Goal: Transaction & Acquisition: Purchase product/service

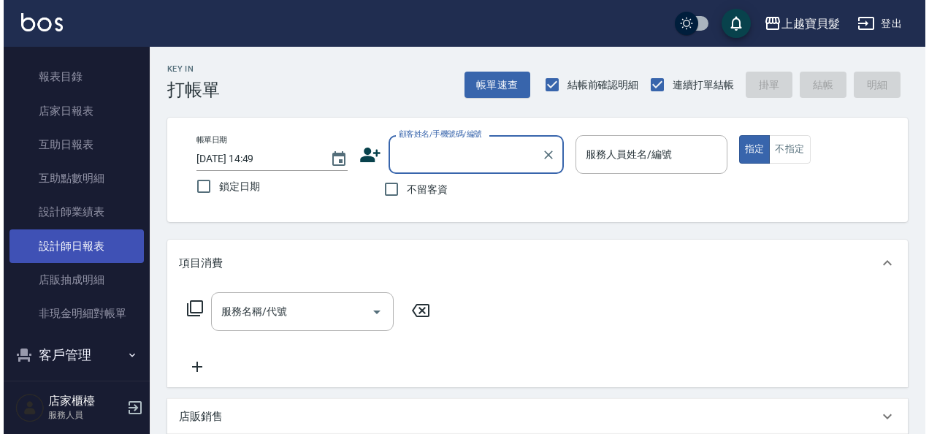
scroll to position [511, 0]
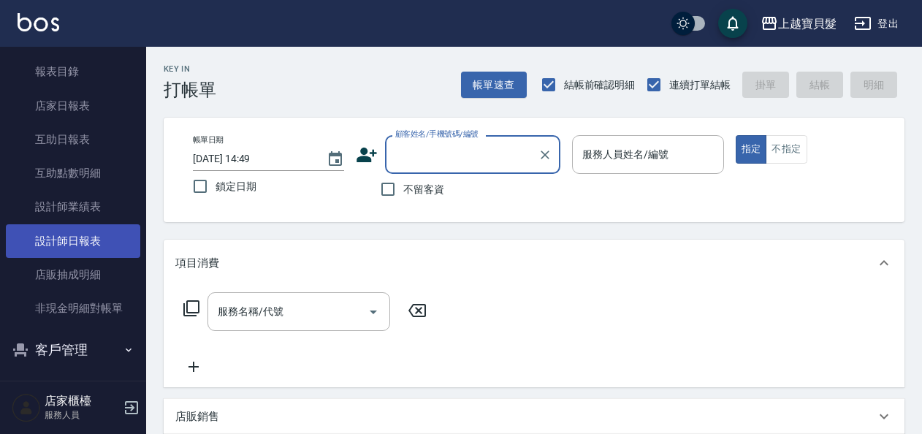
click at [64, 243] on link "設計師日報表" at bounding box center [73, 241] width 134 height 34
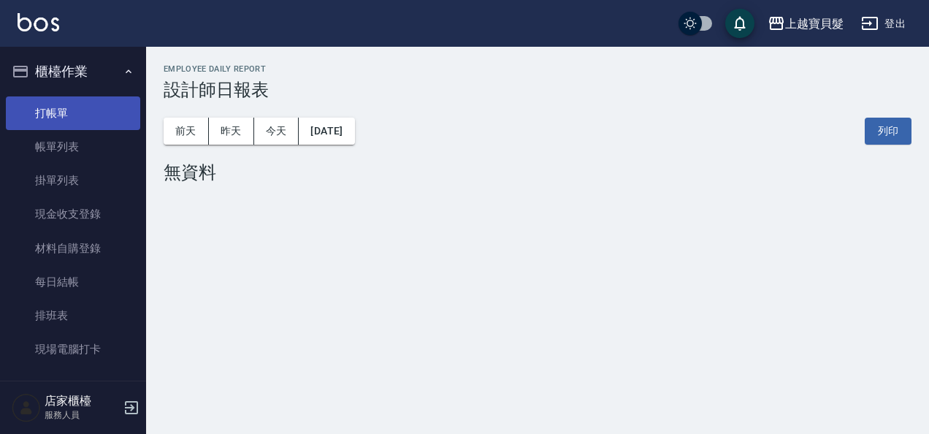
click at [54, 118] on link "打帳單" at bounding box center [73, 113] width 134 height 34
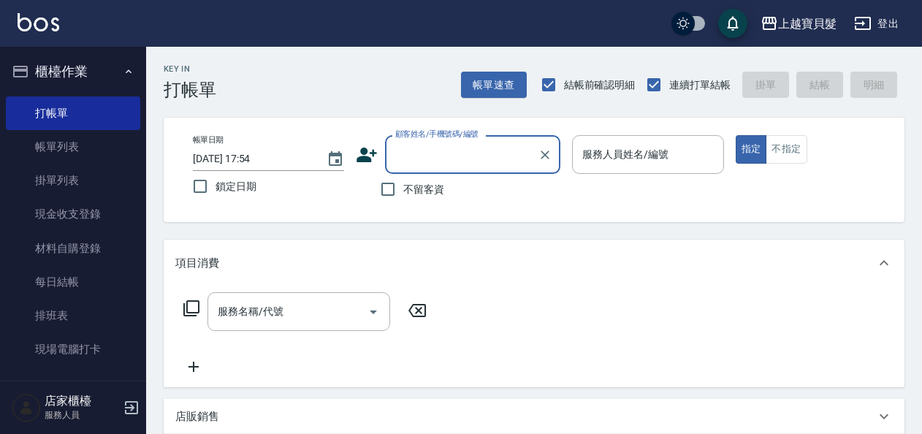
click at [410, 150] on input "顧客姓名/手機號碼/編號" at bounding box center [461, 155] width 140 height 26
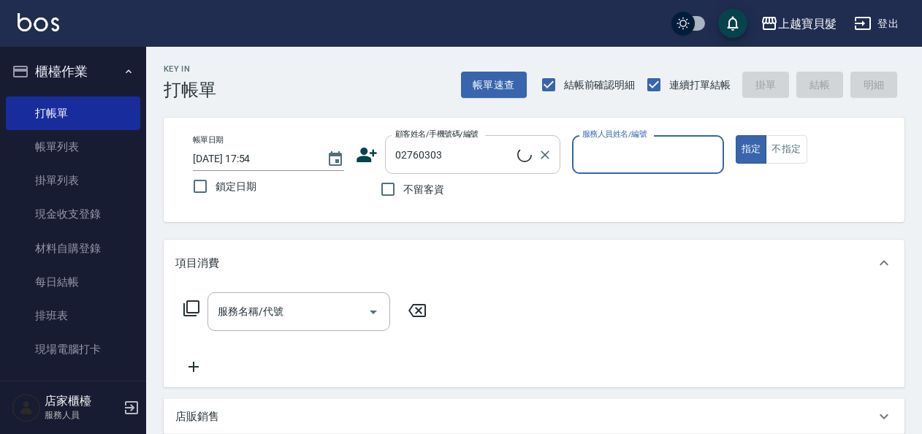
type input "[PERSON_NAME]/0981763315/02760303"
type input "Ponny-11"
click at [193, 310] on icon at bounding box center [192, 308] width 18 height 18
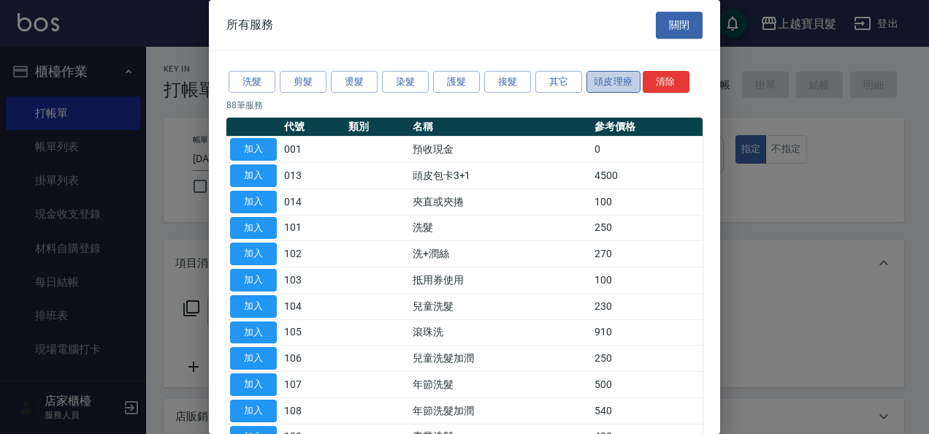
drag, startPoint x: 609, startPoint y: 79, endPoint x: 602, endPoint y: 86, distance: 10.3
click at [608, 82] on button "頭皮理療" at bounding box center [613, 82] width 54 height 23
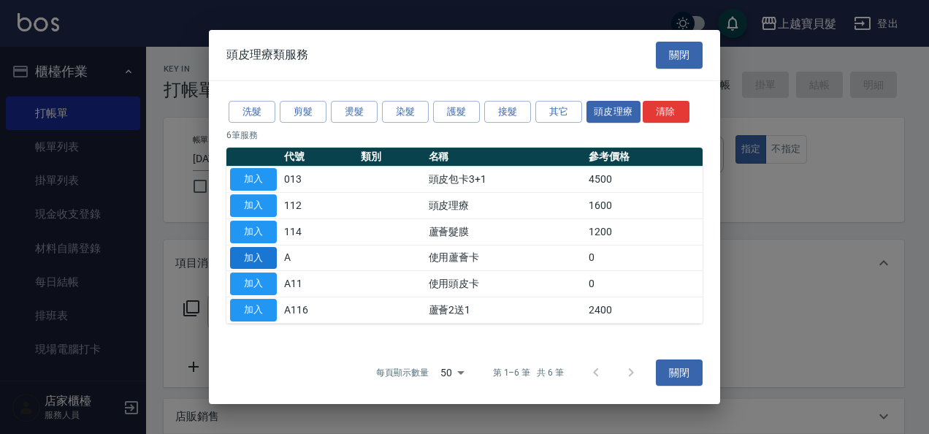
click at [264, 254] on button "加入" at bounding box center [253, 258] width 47 height 23
type input "使用蘆薈卡(A)"
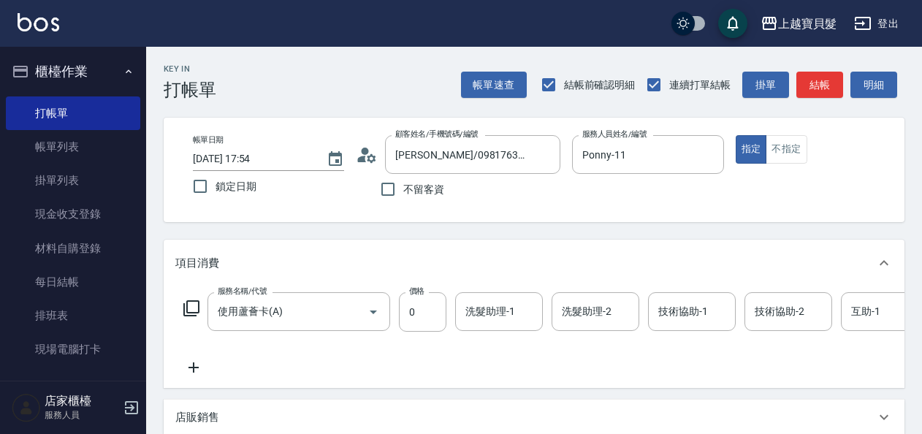
click at [193, 305] on icon at bounding box center [192, 308] width 18 height 18
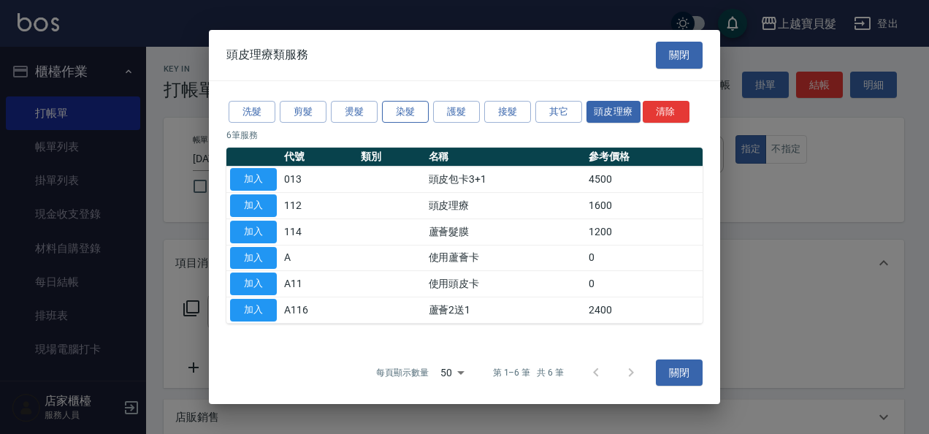
click at [406, 110] on button "染髮" at bounding box center [405, 112] width 47 height 23
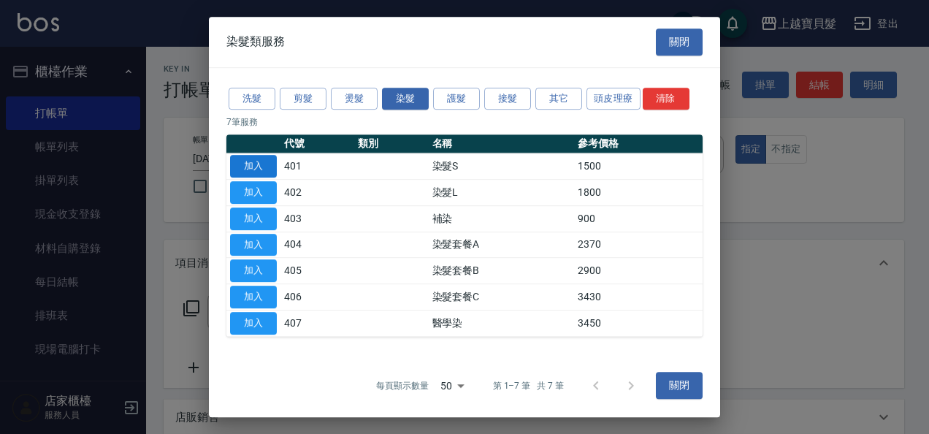
click at [251, 158] on button "加入" at bounding box center [253, 166] width 47 height 23
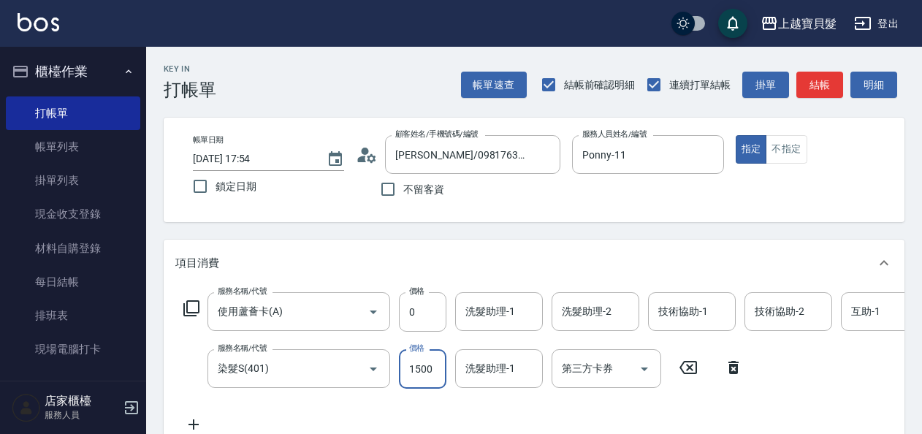
click at [434, 372] on input "1500" at bounding box center [422, 368] width 47 height 39
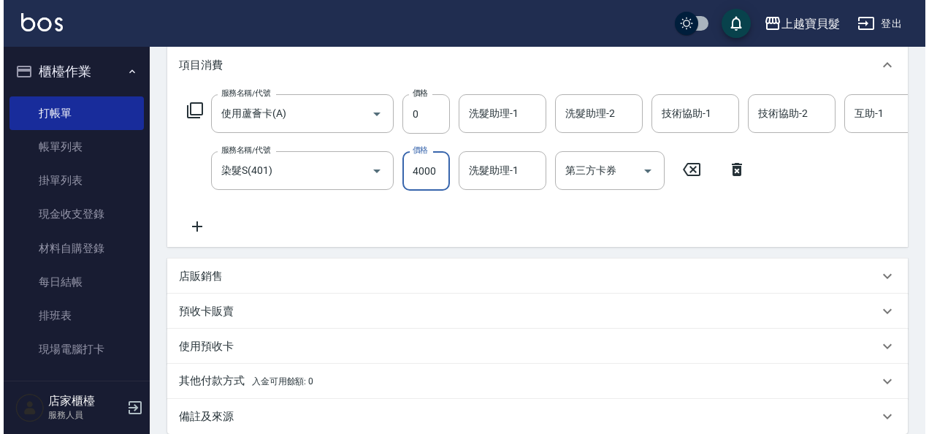
scroll to position [372, 0]
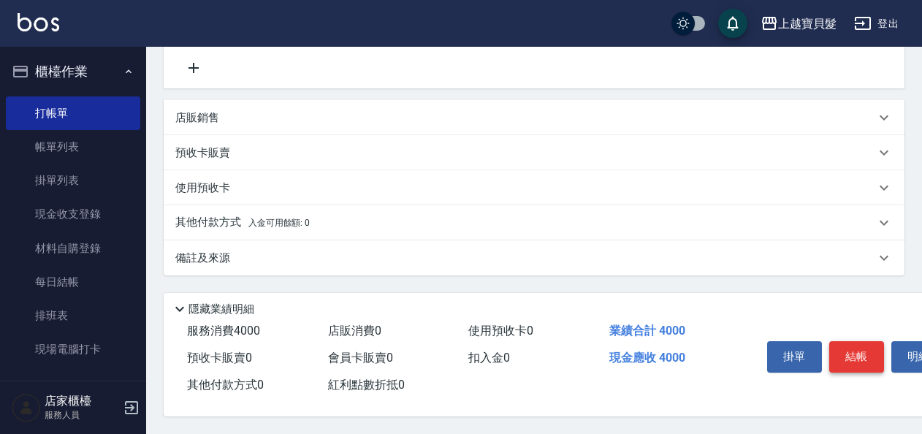
type input "4000"
click at [865, 355] on button "結帳" at bounding box center [856, 356] width 55 height 31
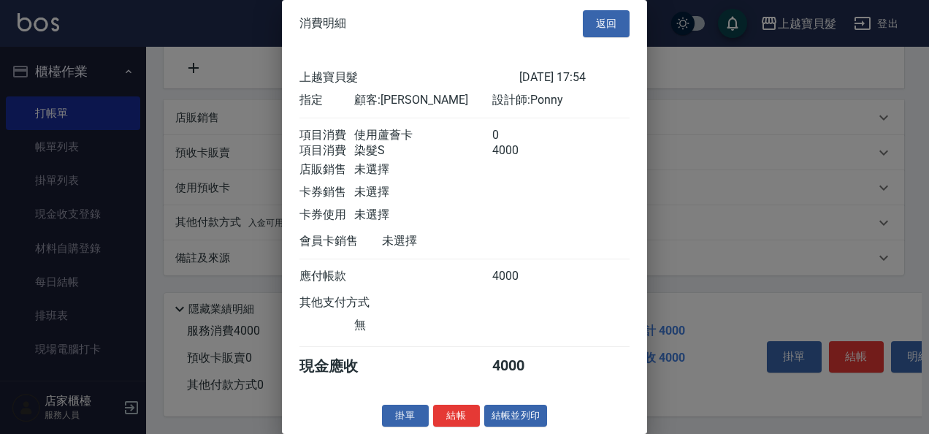
scroll to position [20, 0]
click at [524, 422] on button "結帳並列印" at bounding box center [516, 416] width 64 height 23
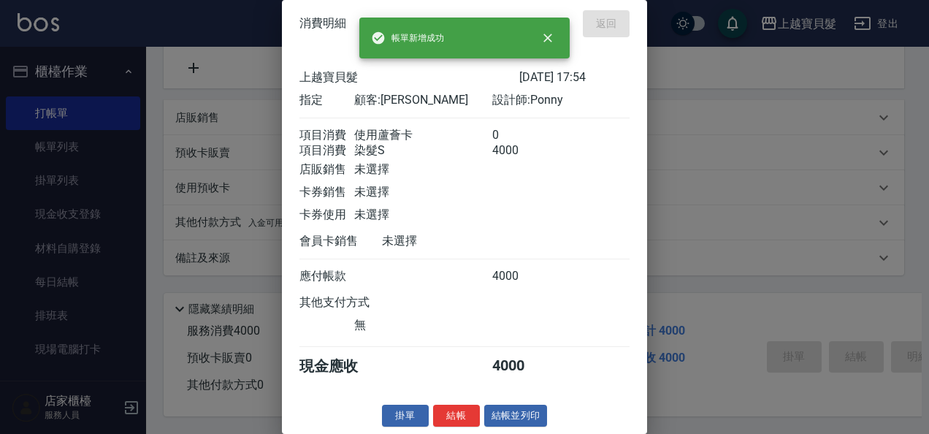
type input "[DATE] 18:00"
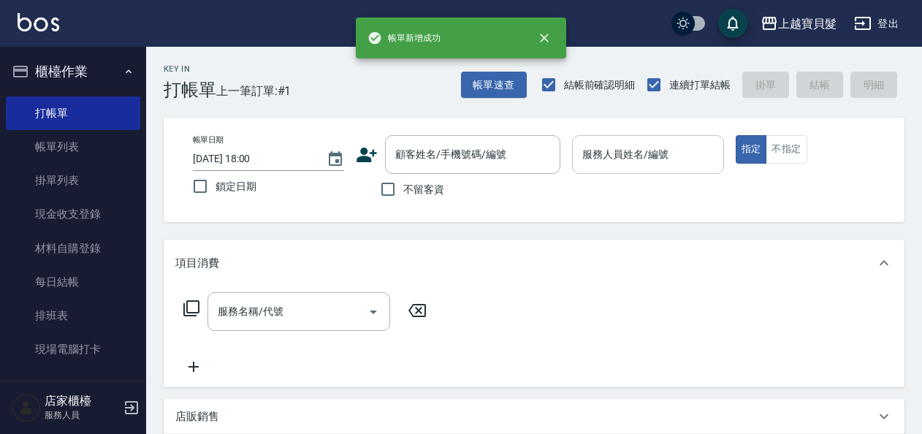
scroll to position [0, 0]
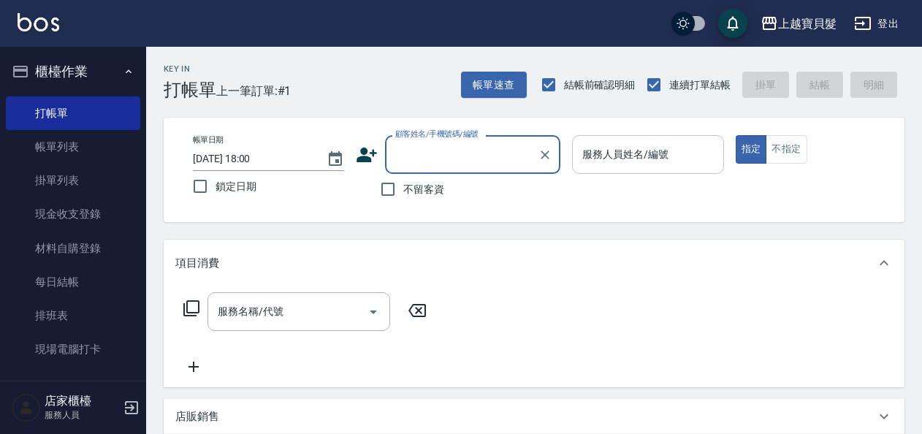
click at [594, 146] on div "服務人員姓名/編號 服務人員姓名/編號" at bounding box center [647, 154] width 151 height 39
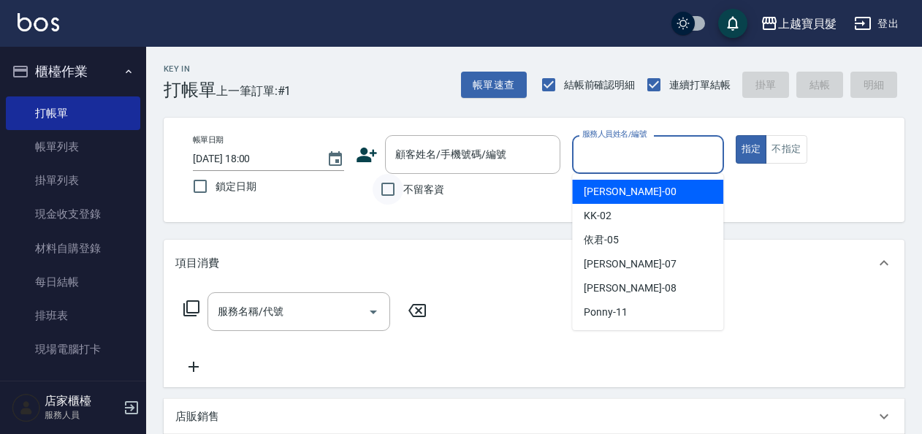
click at [393, 194] on input "不留客資" at bounding box center [387, 189] width 31 height 31
checkbox input "true"
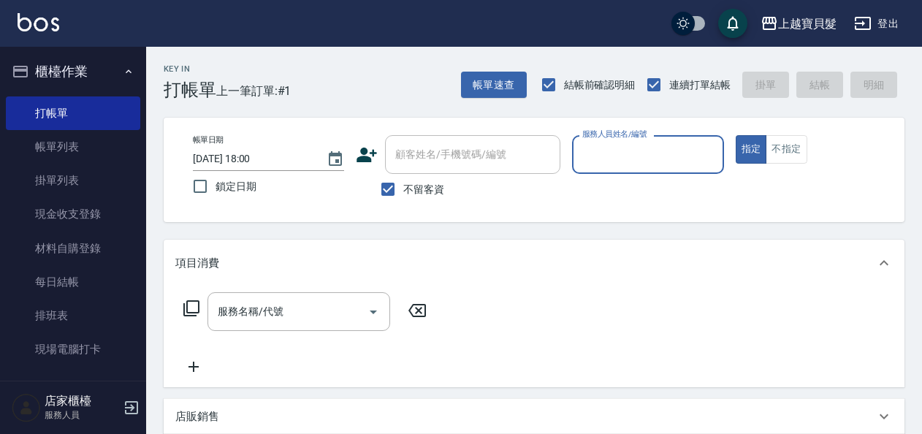
click at [619, 145] on input "服務人員姓名/編號" at bounding box center [647, 155] width 138 height 26
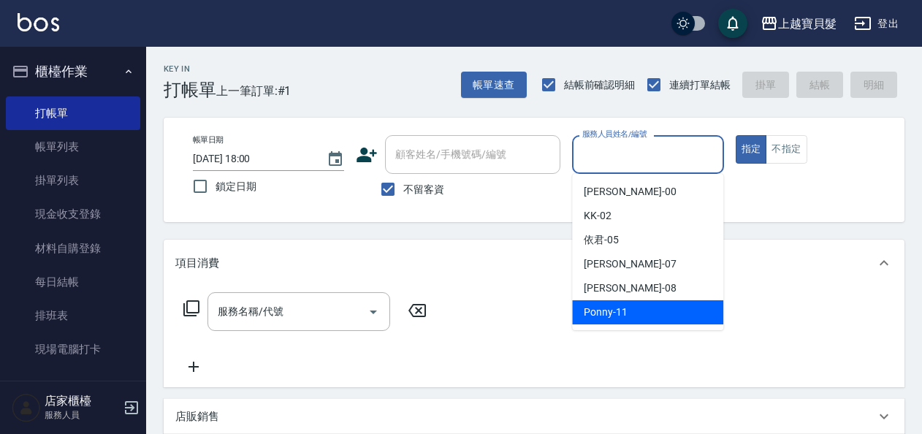
click at [629, 304] on div "Ponny -11" at bounding box center [647, 312] width 151 height 24
type input "Ponny-11"
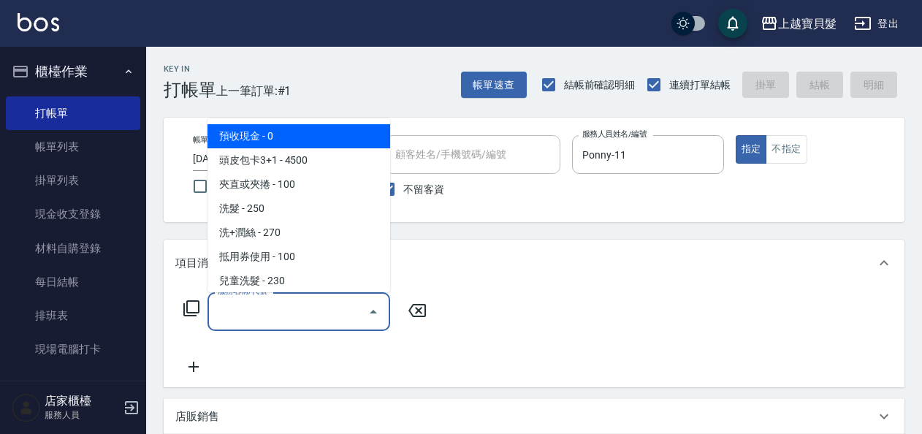
click at [219, 305] on input "服務名稱/代號" at bounding box center [288, 312] width 148 height 26
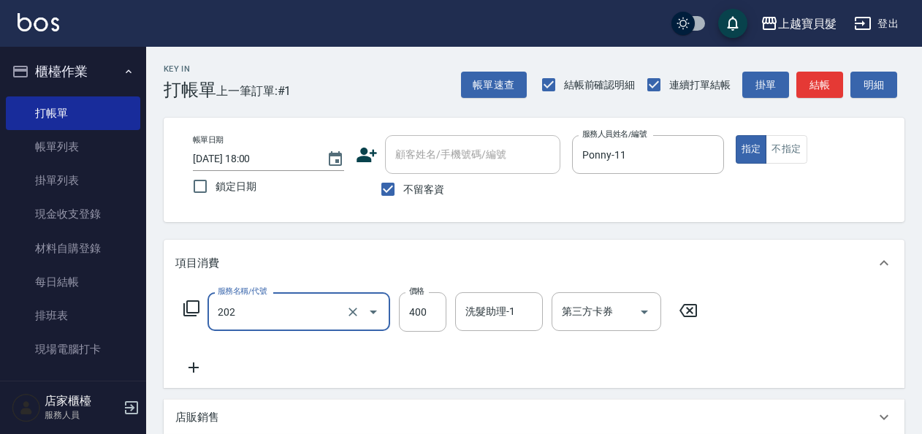
type input "剪髮(202)"
click at [189, 304] on icon at bounding box center [192, 308] width 18 height 18
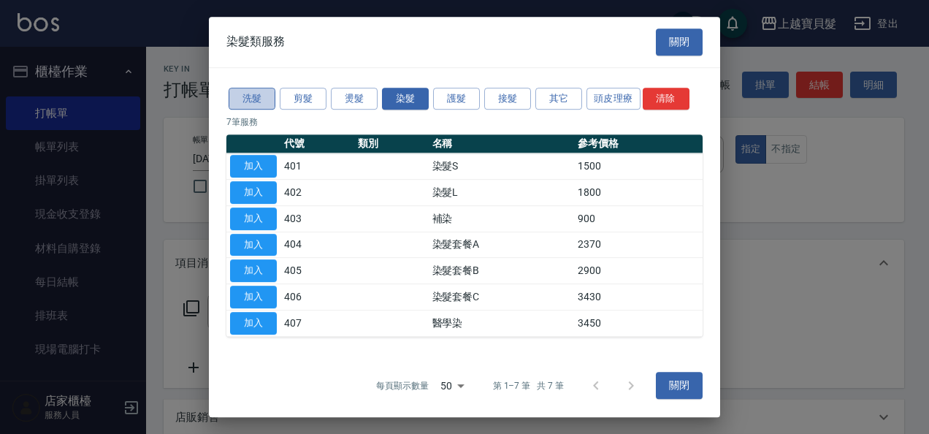
click at [251, 93] on button "洗髮" at bounding box center [252, 99] width 47 height 23
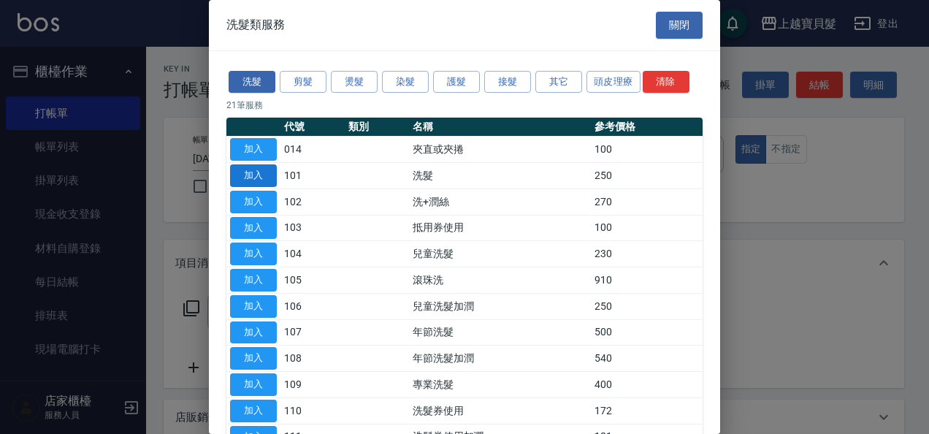
click at [247, 163] on td "加入" at bounding box center [253, 176] width 54 height 26
click at [252, 173] on button "加入" at bounding box center [253, 175] width 47 height 23
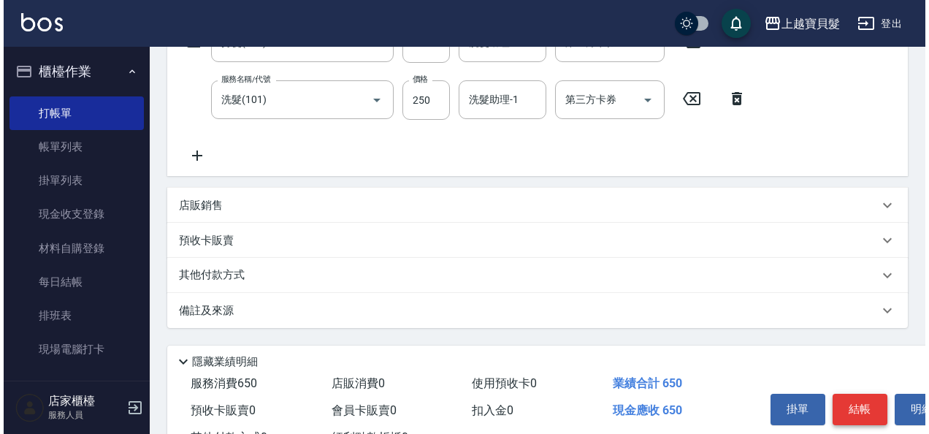
scroll to position [326, 0]
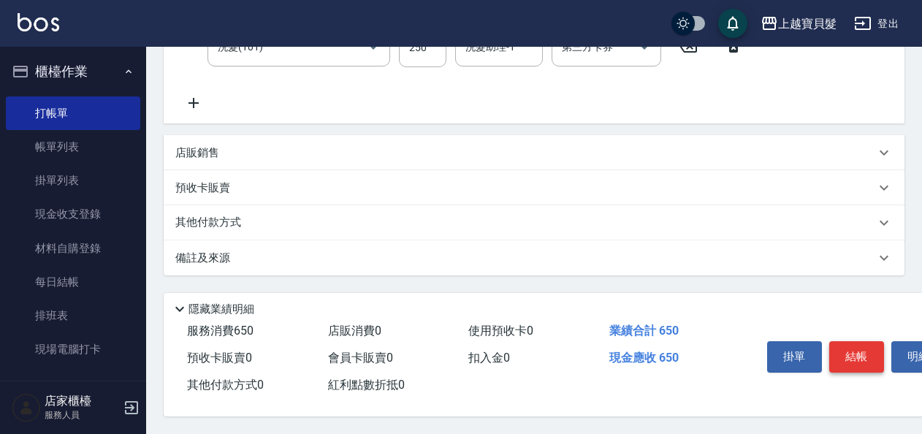
click at [857, 361] on button "結帳" at bounding box center [856, 356] width 55 height 31
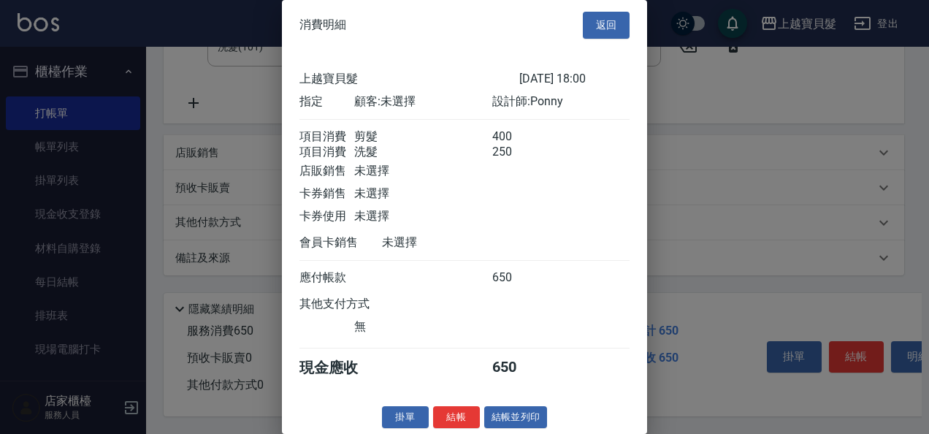
click at [504, 423] on div "消費明細 返回 上越寶貝髮 [DATE] 18:00 指定 顧客: 未選擇 設計師: Ponny 項目消費 剪髮 400 項目消費 洗髮 250 店販銷售 未…" at bounding box center [464, 217] width 365 height 434
click at [505, 424] on div "消費明細 返回 上越寶貝髮 [DATE] 18:00 指定 顧客: 未選擇 設計師: Ponny 項目消費 剪髮 400 項目消費 洗髮 250 店販銷售 未…" at bounding box center [464, 217] width 365 height 434
click at [507, 424] on div "消費明細 返回 上越寶貝髮 [DATE] 18:00 指定 顧客: 未選擇 設計師: Ponny 項目消費 剪髮 400 項目消費 洗髮 250 店販銷售 未…" at bounding box center [464, 217] width 365 height 434
click at [508, 428] on button "結帳並列印" at bounding box center [516, 417] width 64 height 23
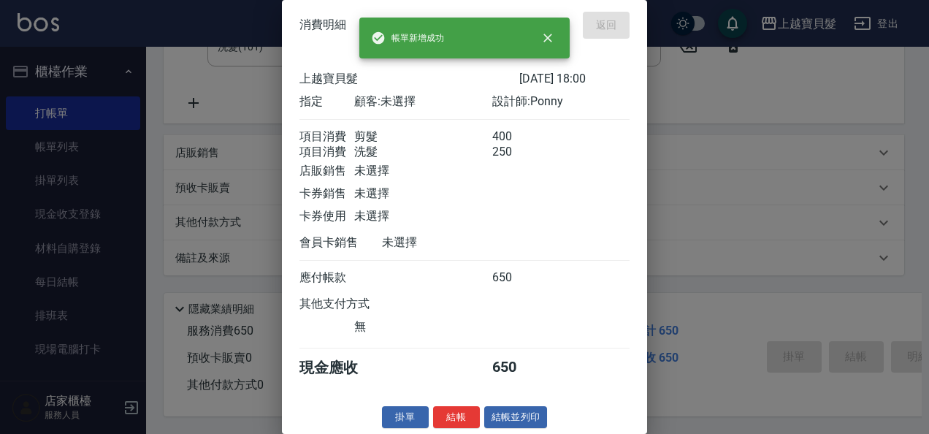
type input "[DATE] 18:01"
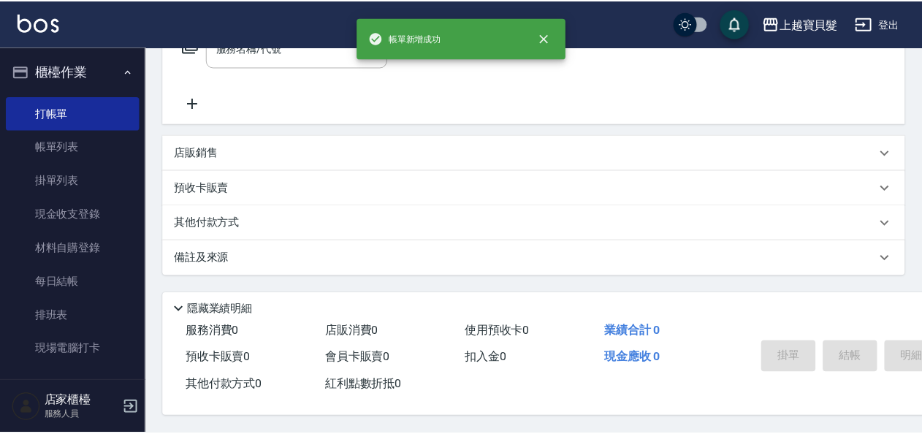
scroll to position [0, 0]
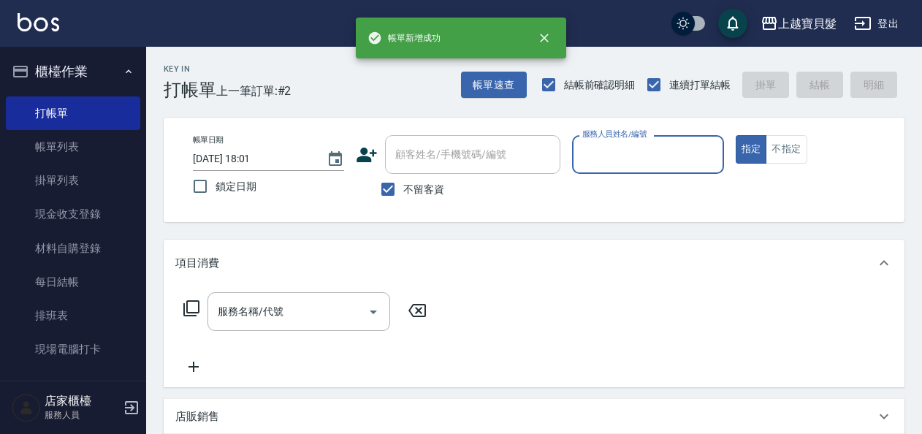
click at [605, 149] on input "服務人員姓名/編號" at bounding box center [647, 155] width 138 height 26
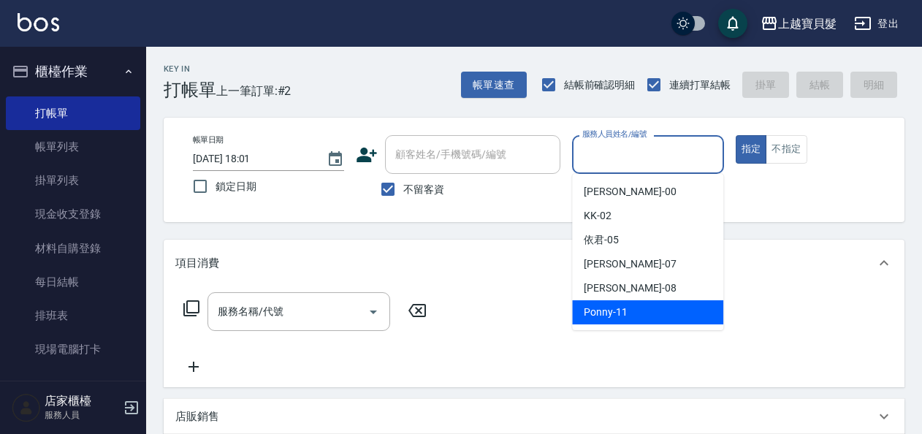
click at [625, 308] on span "Ponny -11" at bounding box center [605, 311] width 44 height 15
type input "Ponny-11"
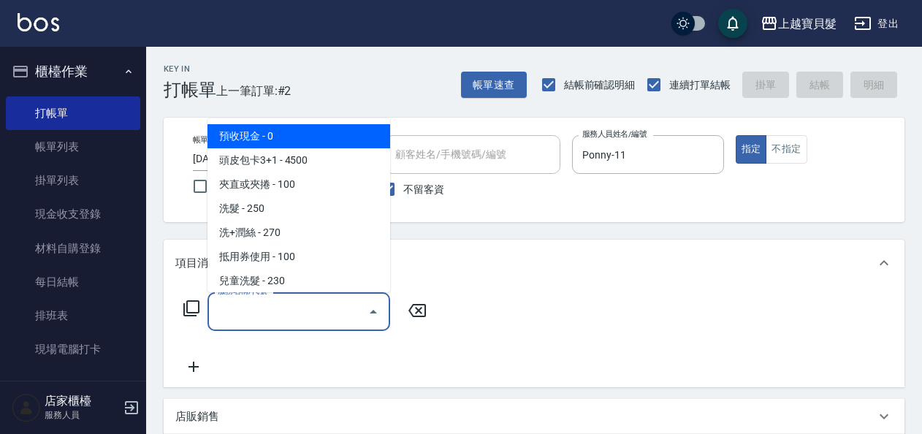
click at [219, 307] on input "服務名稱/代號" at bounding box center [288, 312] width 148 height 26
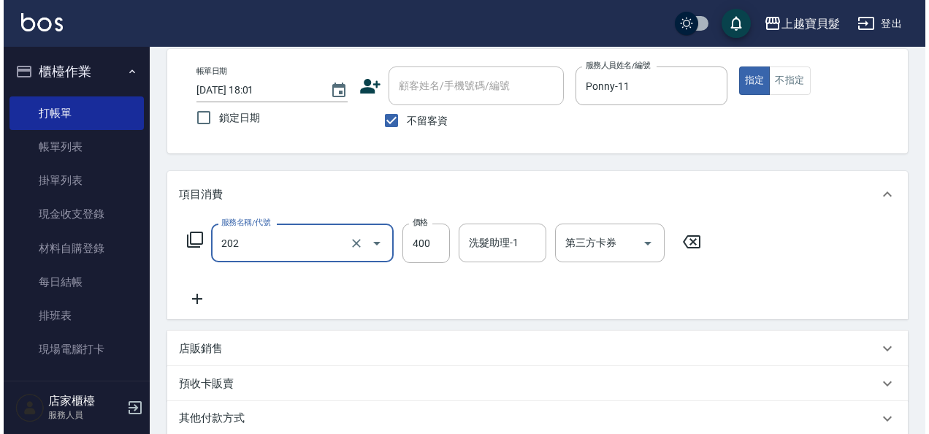
scroll to position [269, 0]
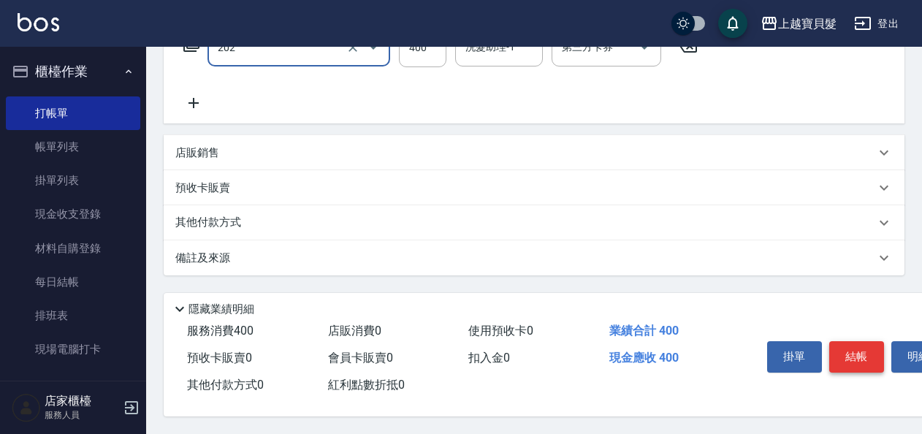
type input "剪髮(202)"
click at [856, 354] on button "結帳" at bounding box center [856, 356] width 55 height 31
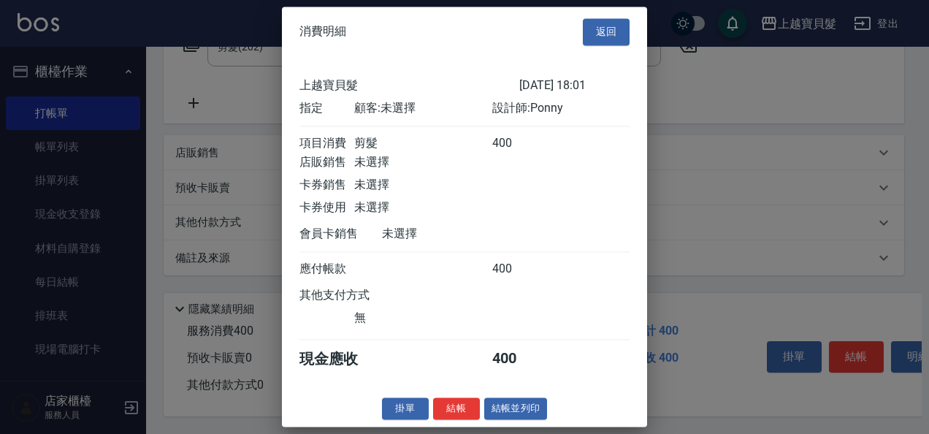
click at [505, 413] on button "結帳並列印" at bounding box center [516, 408] width 64 height 23
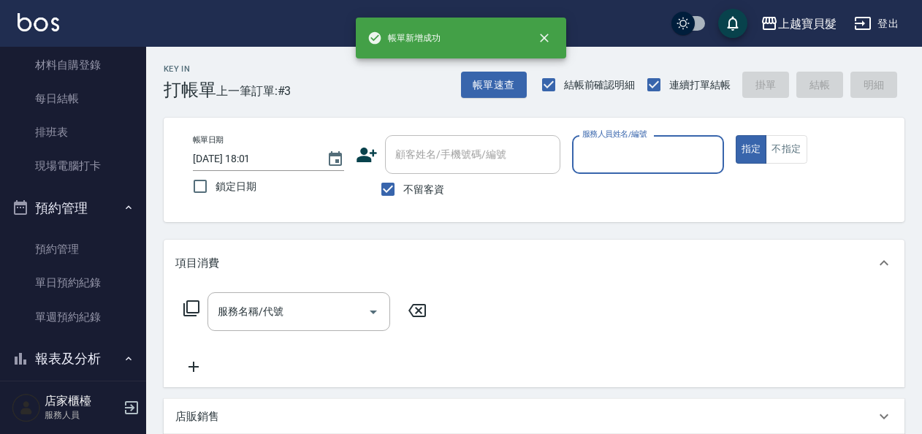
scroll to position [511, 0]
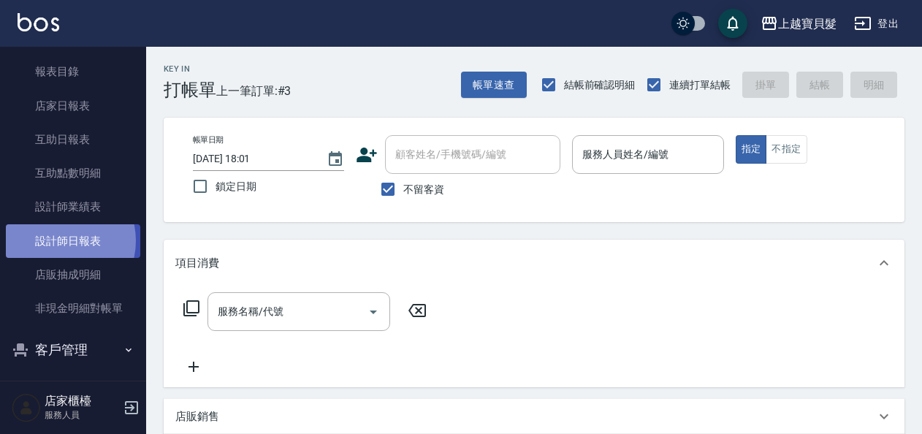
click at [58, 240] on link "設計師日報表" at bounding box center [73, 241] width 134 height 34
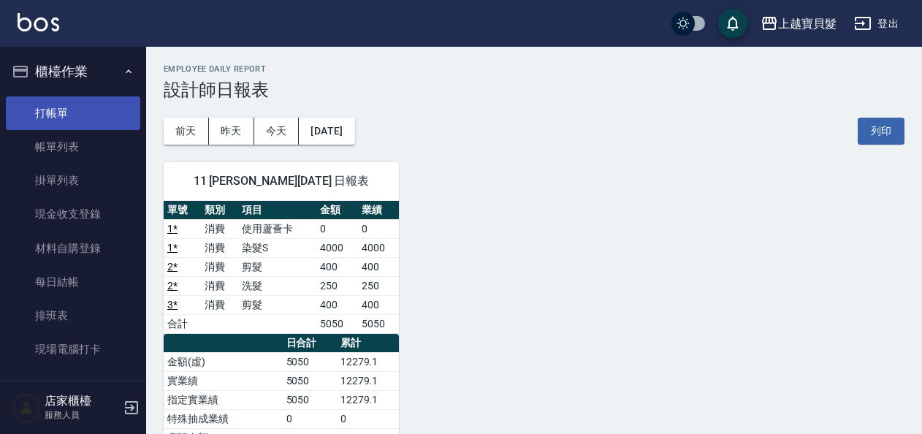
click at [61, 114] on link "打帳單" at bounding box center [73, 113] width 134 height 34
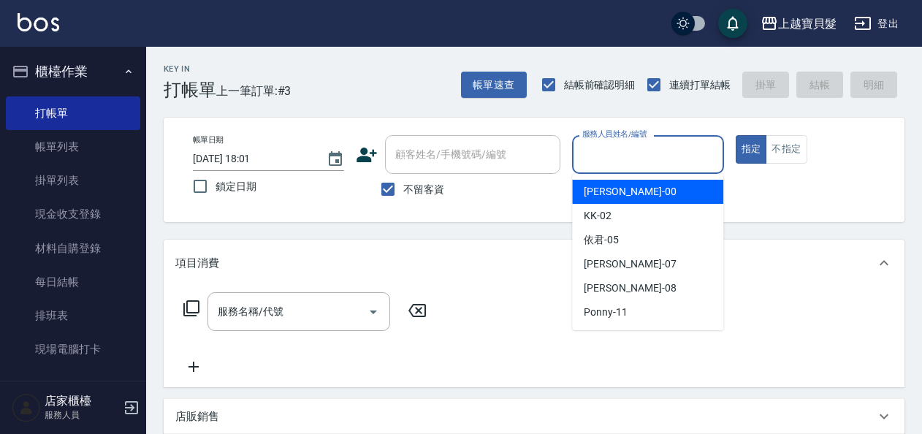
drag, startPoint x: 651, startPoint y: 152, endPoint x: 651, endPoint y: 164, distance: 11.7
click at [651, 152] on input "服務人員姓名/編號" at bounding box center [647, 155] width 138 height 26
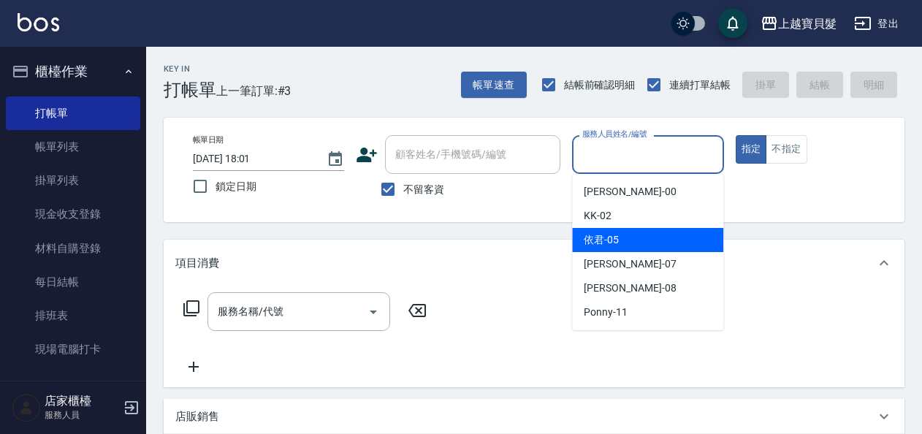
click at [641, 232] on div "依君 -05" at bounding box center [647, 240] width 151 height 24
type input "依君-05"
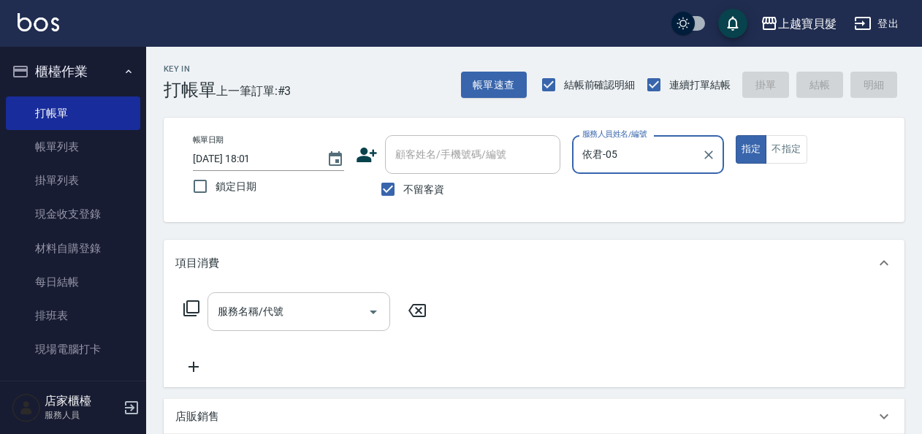
click at [298, 304] on input "服務名稱/代號" at bounding box center [288, 312] width 148 height 26
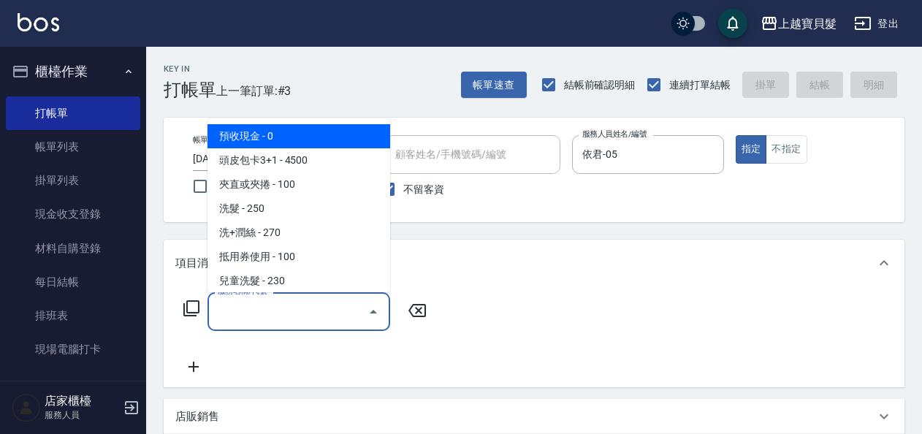
click at [194, 310] on icon at bounding box center [192, 308] width 18 height 18
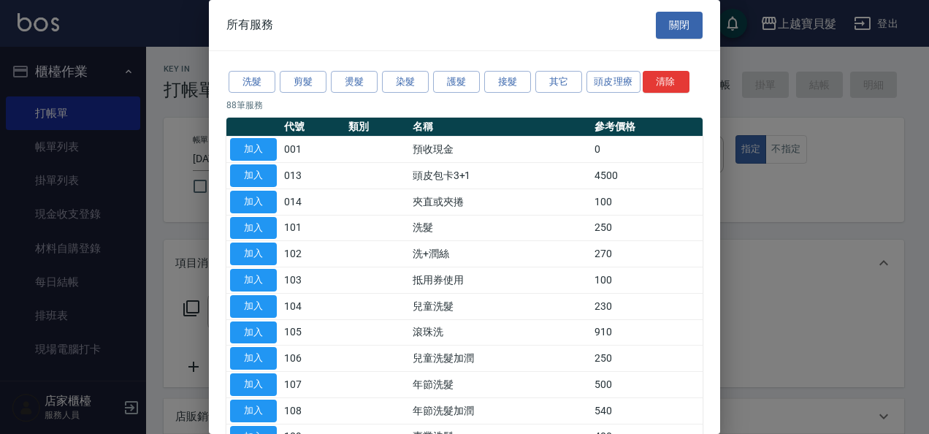
click at [267, 226] on button "加入" at bounding box center [253, 228] width 47 height 23
type input "洗髮(101)"
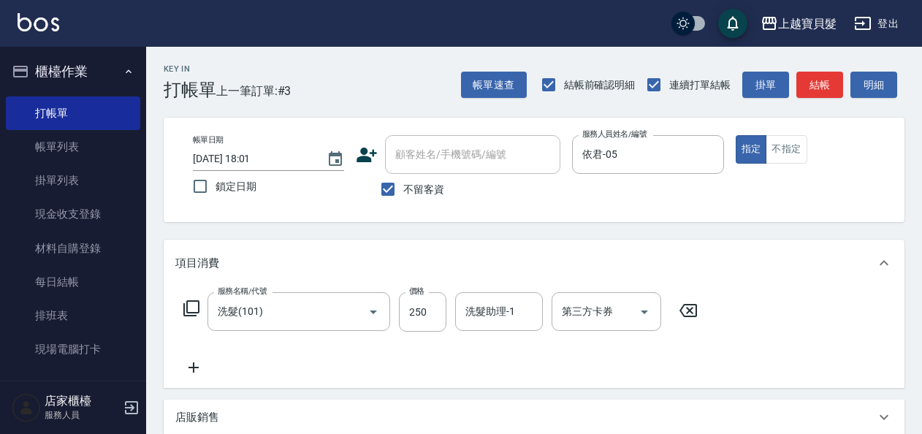
click at [185, 301] on icon at bounding box center [192, 308] width 18 height 18
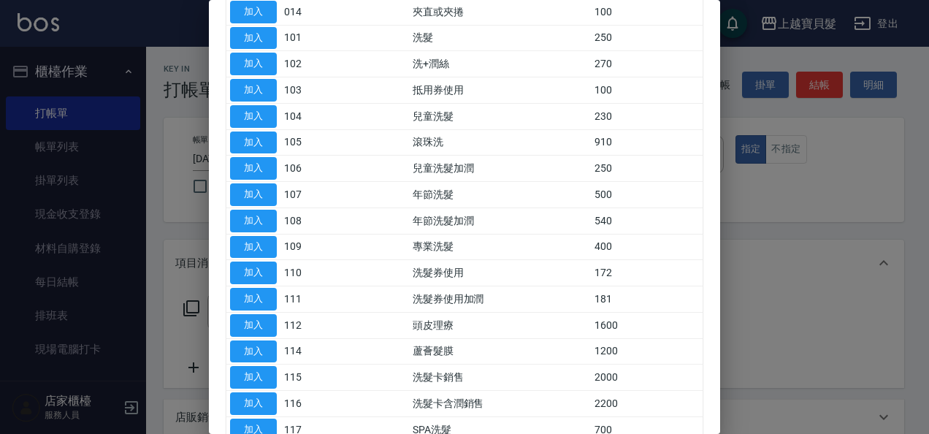
scroll to position [219, 0]
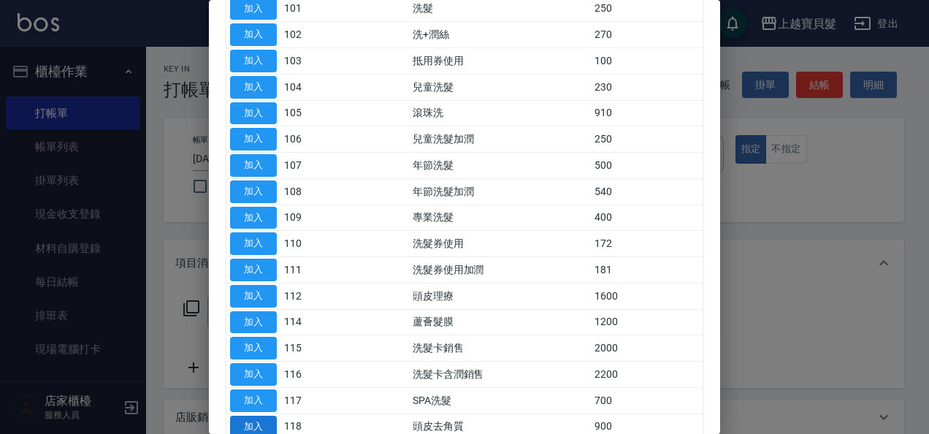
click at [240, 415] on button "加入" at bounding box center [253, 426] width 47 height 23
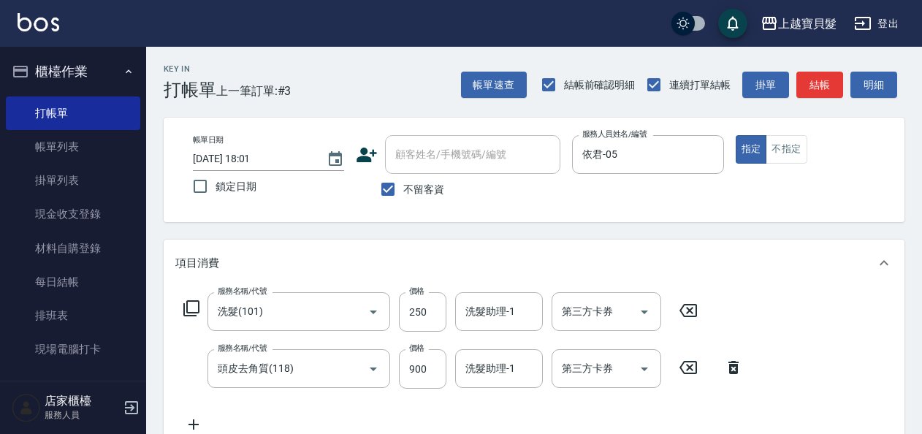
click at [193, 313] on icon at bounding box center [191, 308] width 16 height 16
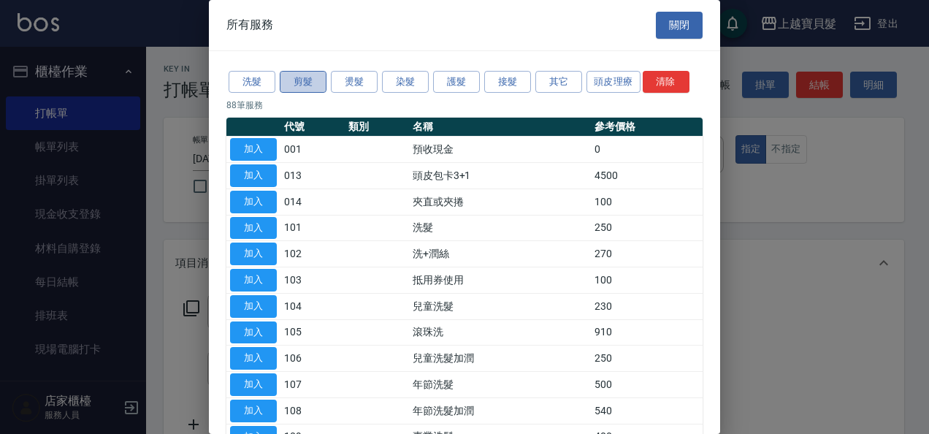
click at [310, 80] on button "剪髮" at bounding box center [303, 82] width 47 height 23
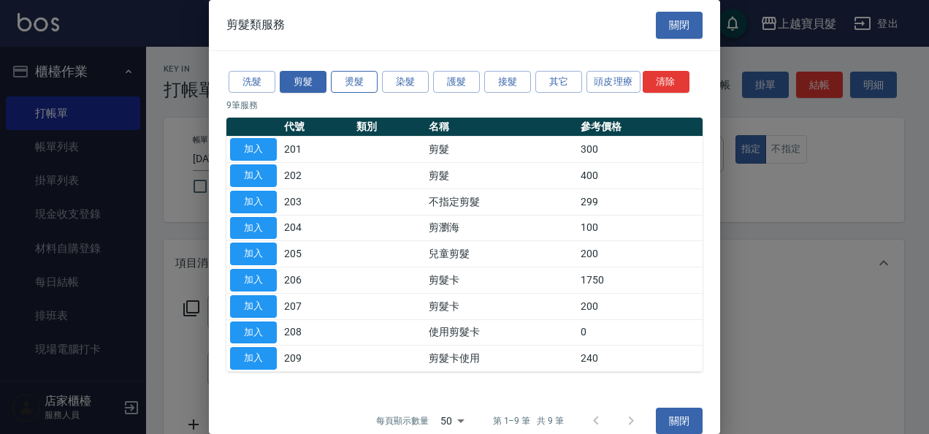
click at [363, 80] on button "燙髮" at bounding box center [354, 82] width 47 height 23
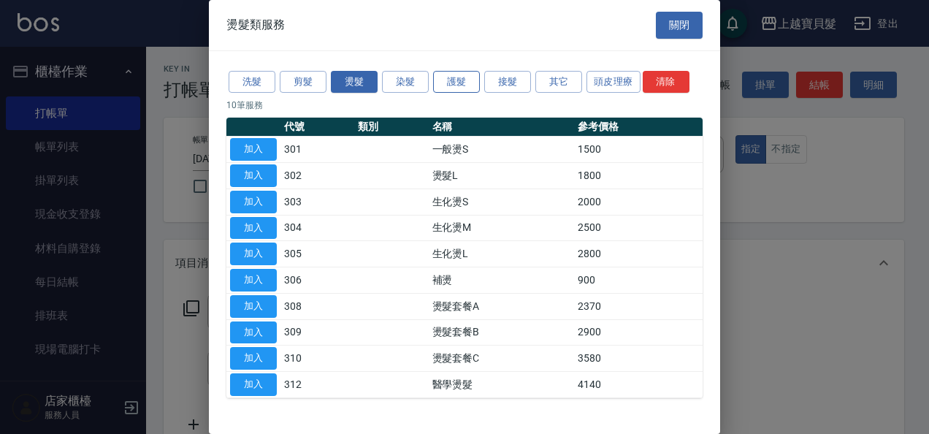
click at [461, 77] on button "護髮" at bounding box center [456, 82] width 47 height 23
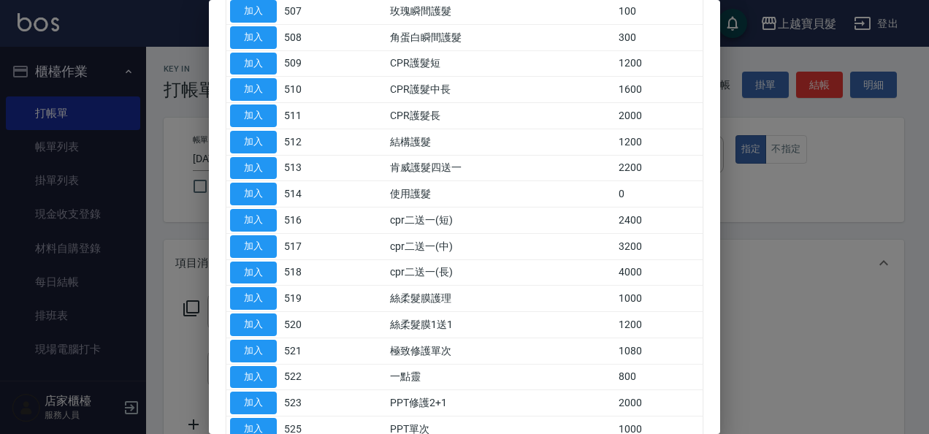
scroll to position [292, 0]
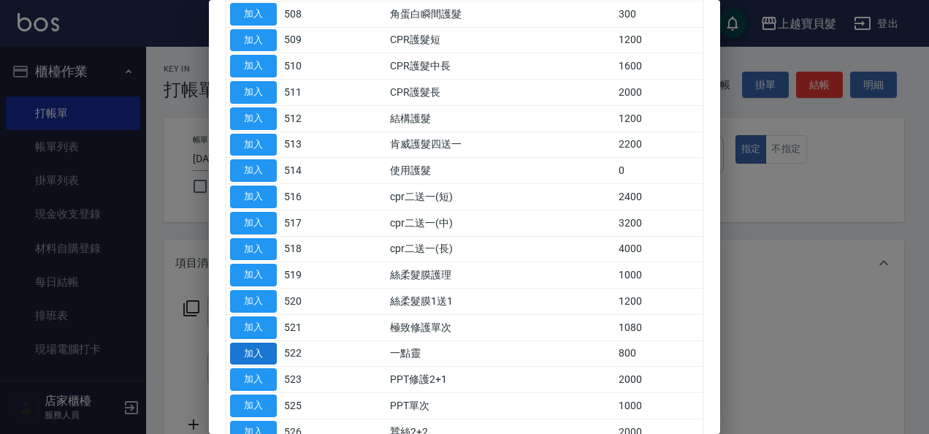
click at [254, 347] on button "加入" at bounding box center [253, 353] width 47 height 23
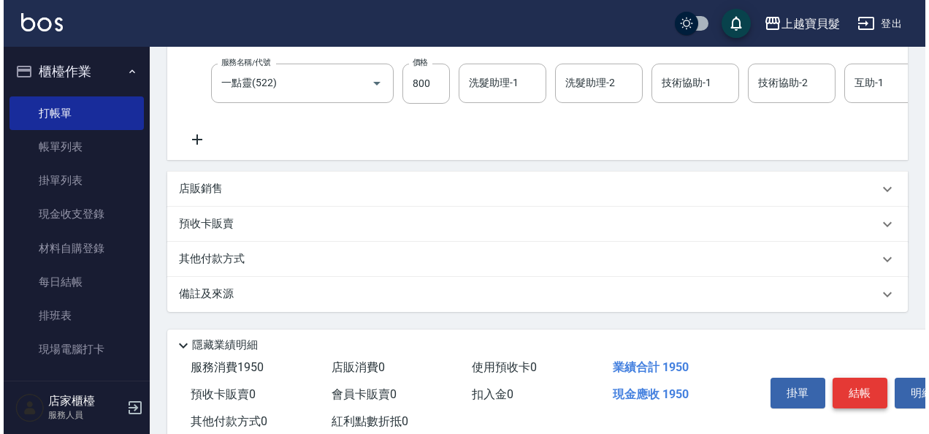
scroll to position [369, 0]
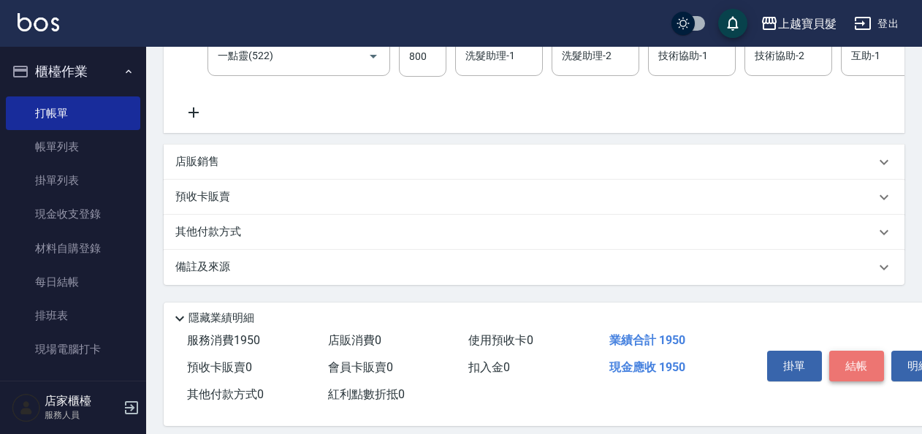
click at [857, 381] on button "結帳" at bounding box center [856, 365] width 55 height 31
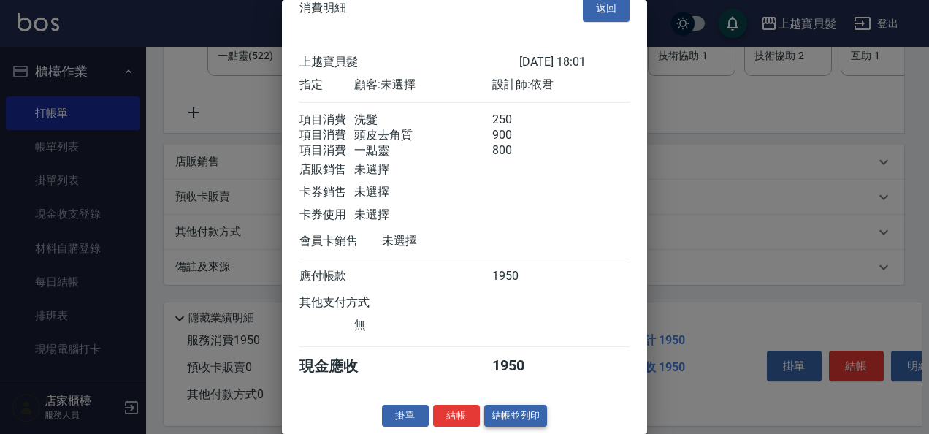
scroll to position [38, 0]
click at [522, 422] on button "結帳並列印" at bounding box center [516, 416] width 64 height 23
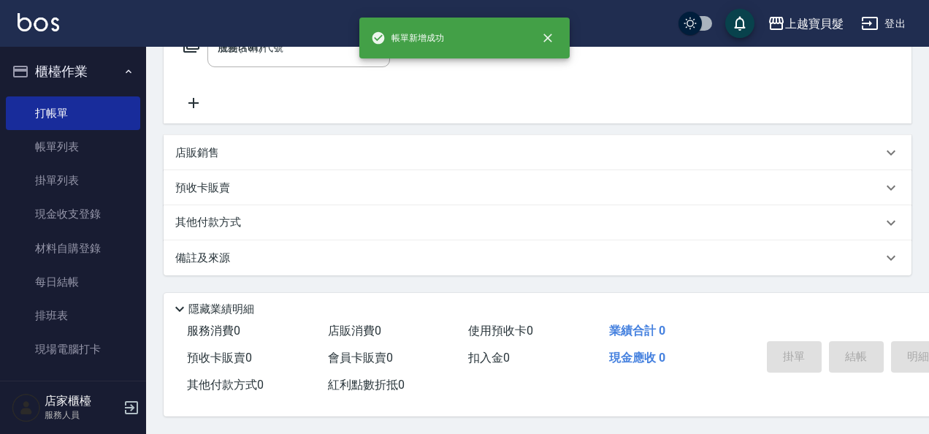
type input "[DATE] 18:11"
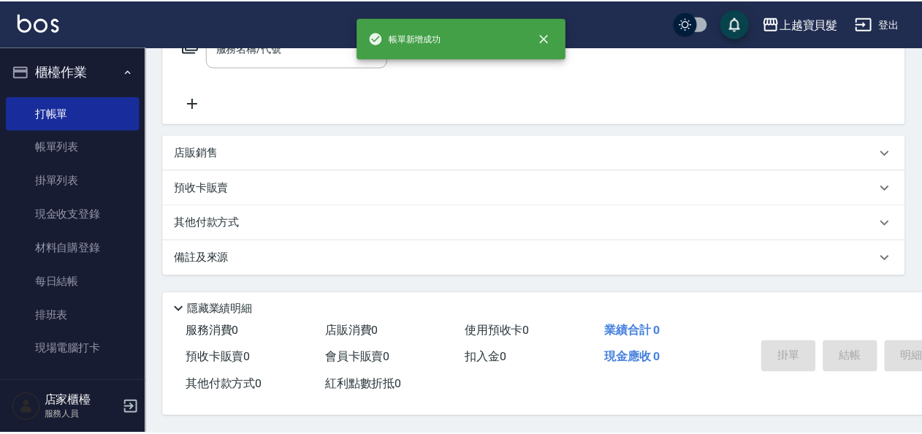
scroll to position [0, 0]
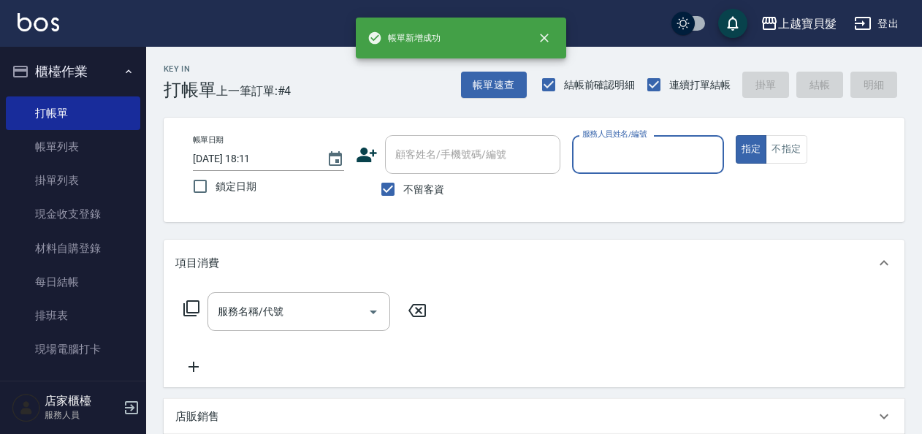
click at [634, 158] on input "服務人員姓名/編號" at bounding box center [647, 155] width 138 height 26
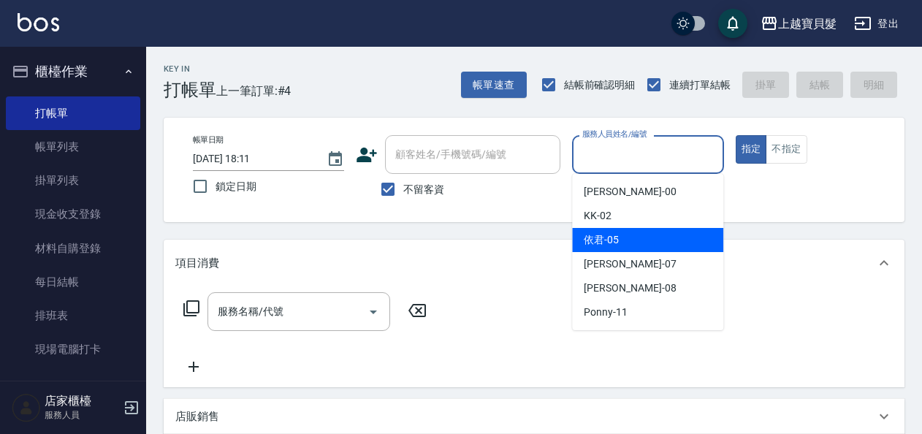
click at [625, 232] on div "依君 -05" at bounding box center [647, 240] width 151 height 24
type input "依君-05"
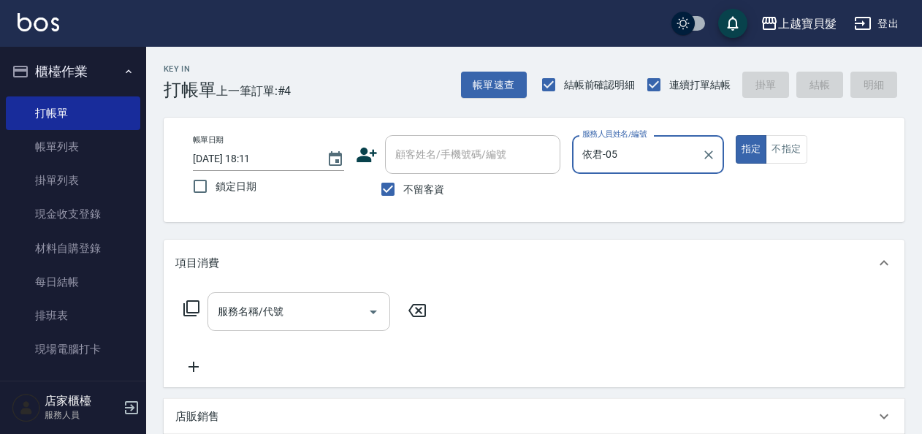
click at [232, 326] on div "服務名稱/代號" at bounding box center [298, 311] width 183 height 39
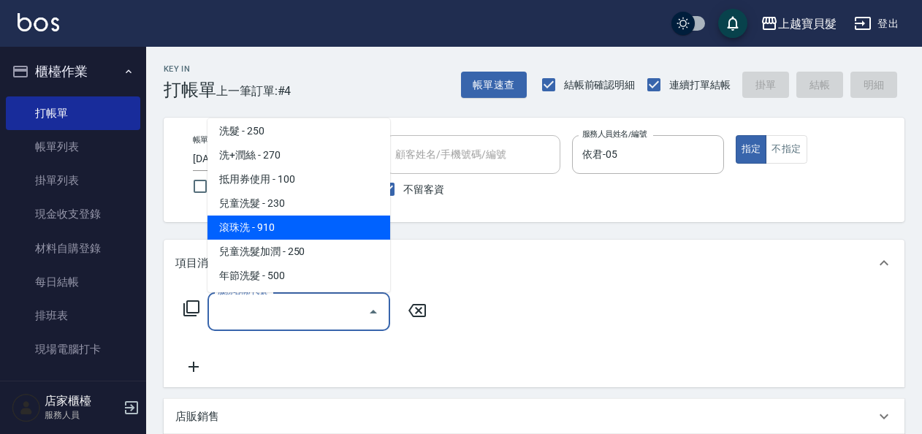
scroll to position [146, 0]
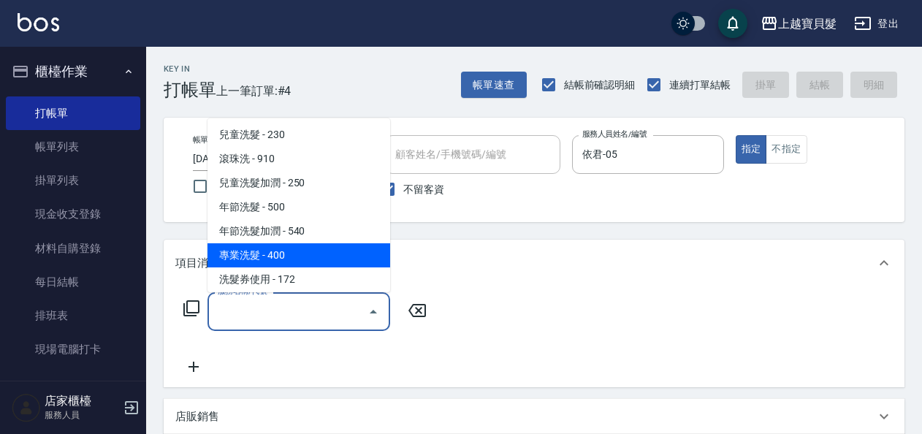
click at [305, 254] on span "專業洗髮 - 400" at bounding box center [298, 255] width 183 height 24
type input "專業洗髮(109)"
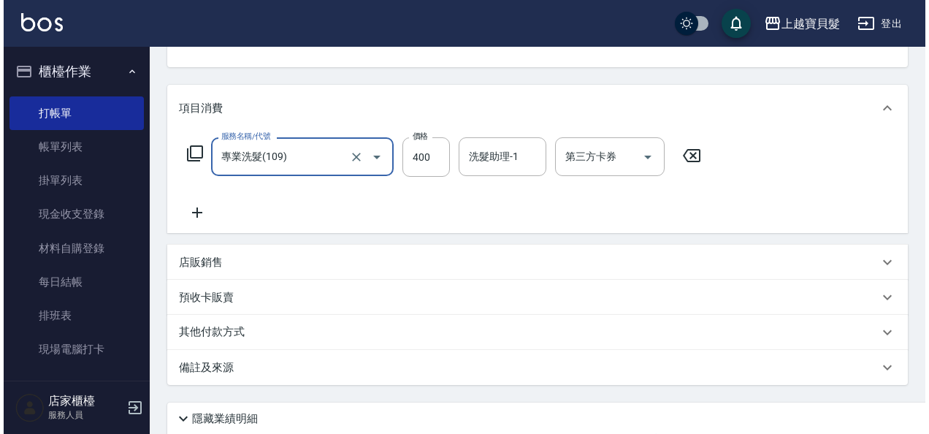
scroll to position [269, 0]
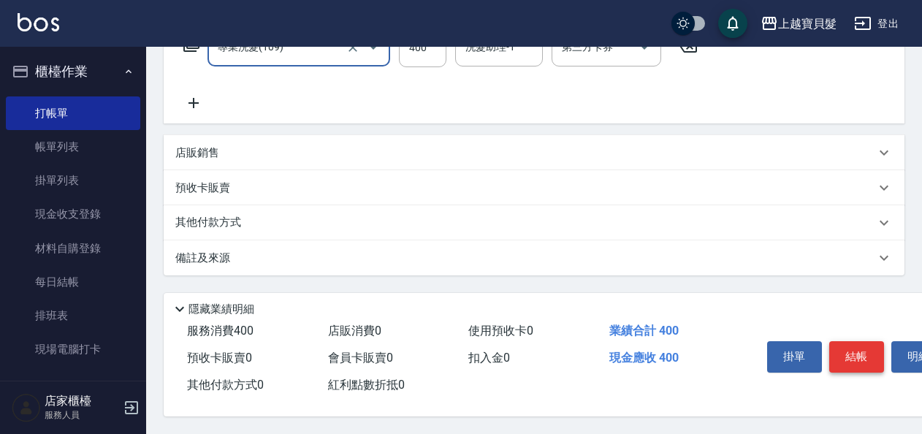
click at [849, 350] on button "結帳" at bounding box center [856, 356] width 55 height 31
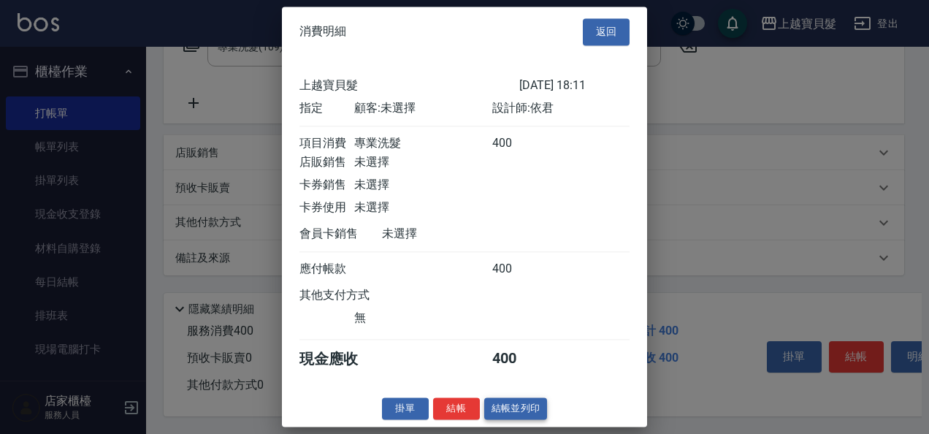
click at [507, 420] on button "結帳並列印" at bounding box center [516, 408] width 64 height 23
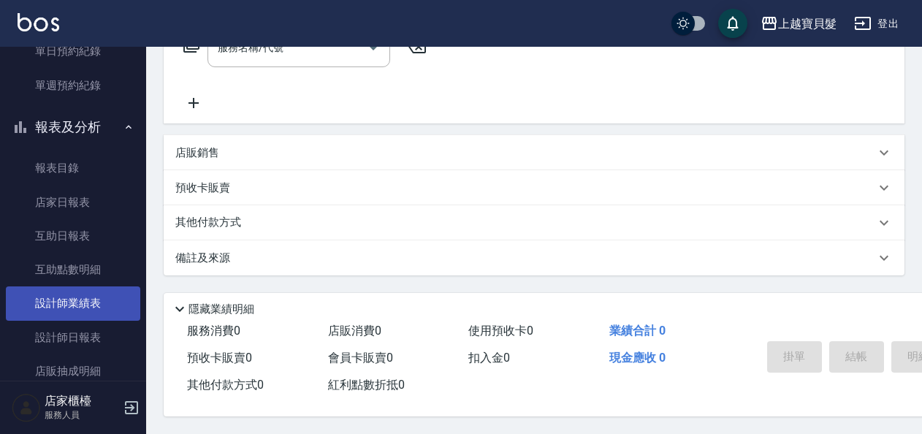
scroll to position [438, 0]
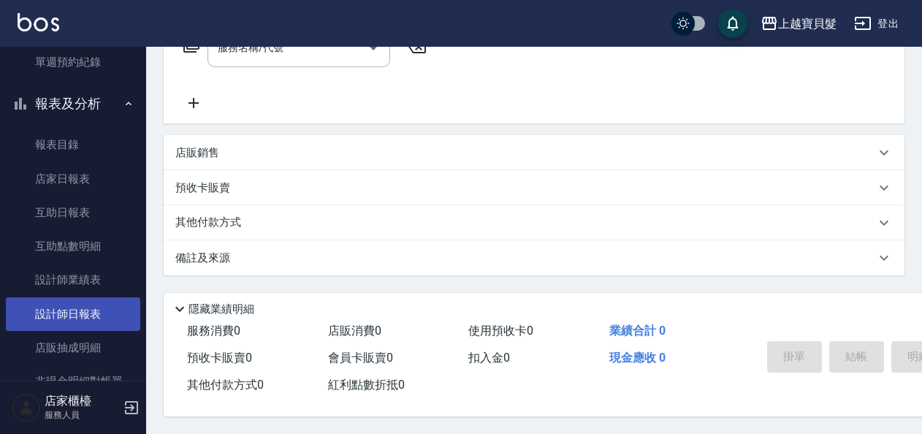
click at [86, 326] on link "設計師日報表" at bounding box center [73, 314] width 134 height 34
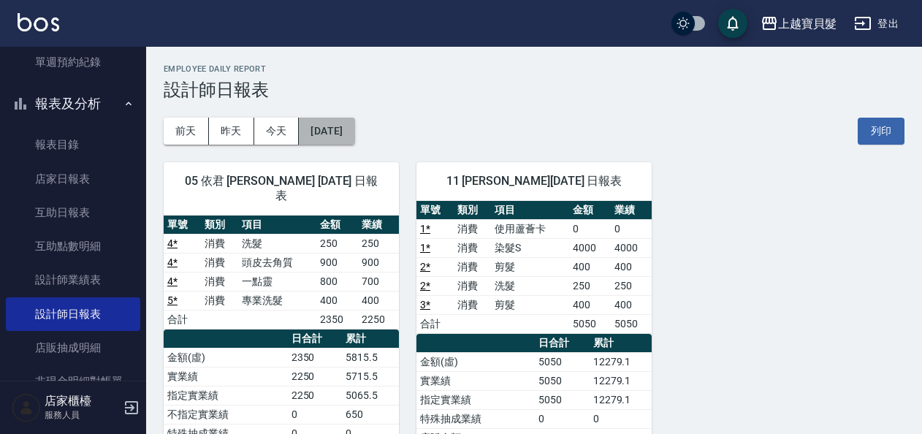
click at [332, 131] on button "[DATE]" at bounding box center [326, 131] width 55 height 27
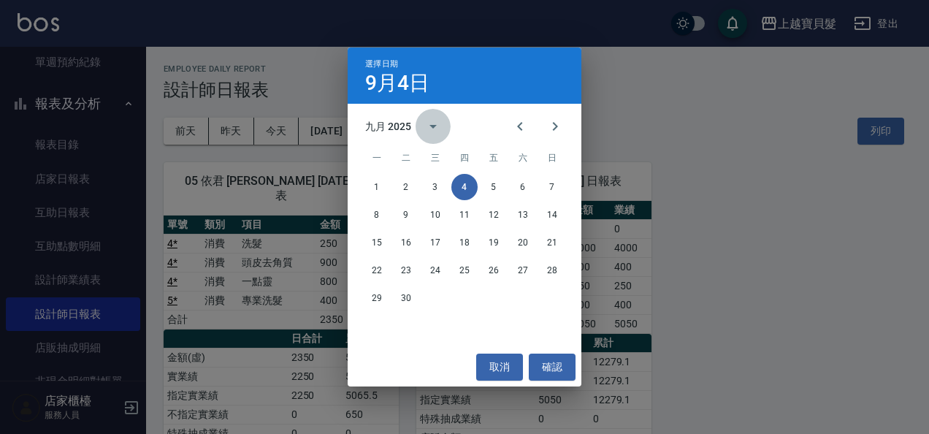
click at [440, 123] on icon "calendar view is open, switch to year view" at bounding box center [433, 127] width 18 height 18
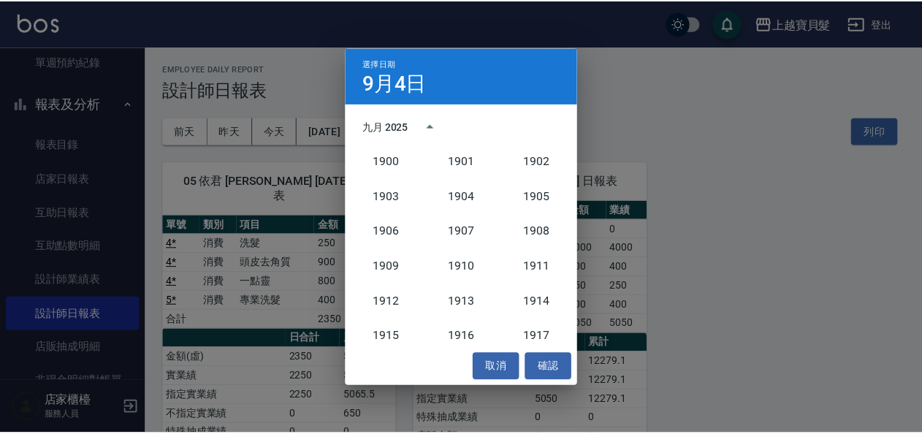
scroll to position [1352, 0]
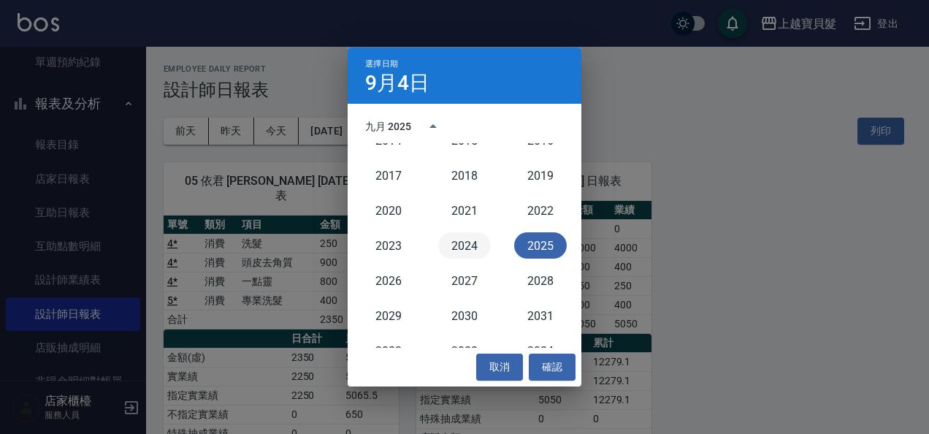
click at [476, 250] on button "2024" at bounding box center [464, 245] width 53 height 26
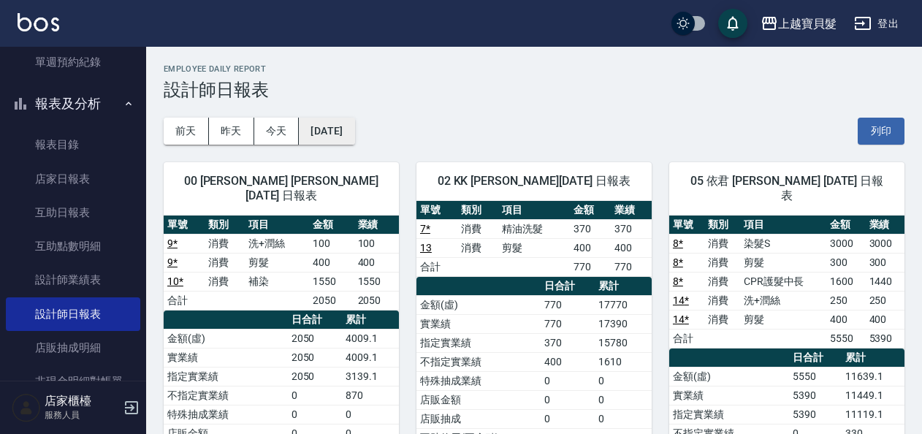
click at [354, 129] on button "[DATE]" at bounding box center [326, 131] width 55 height 27
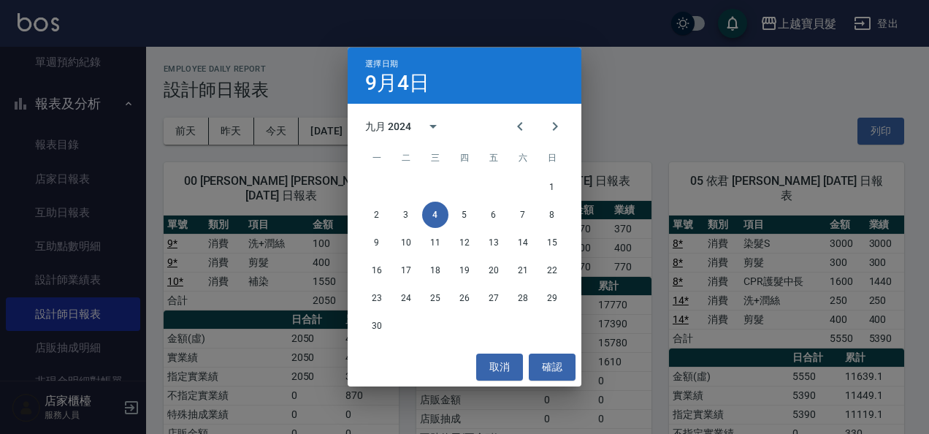
drag, startPoint x: 95, startPoint y: 269, endPoint x: 171, endPoint y: 232, distance: 84.3
click at [96, 269] on div "選擇日期 [DATE] 九月 2024 一 二 三 四 五 六 日 1 2 3 4 5 6 7 8 9 10 11 12 13 14 15 16 17 18 …" at bounding box center [464, 217] width 929 height 434
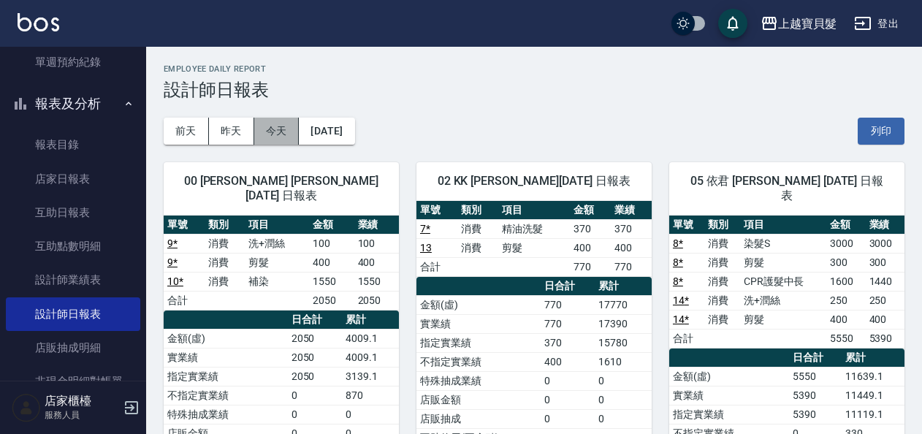
click at [263, 139] on button "今天" at bounding box center [276, 131] width 45 height 27
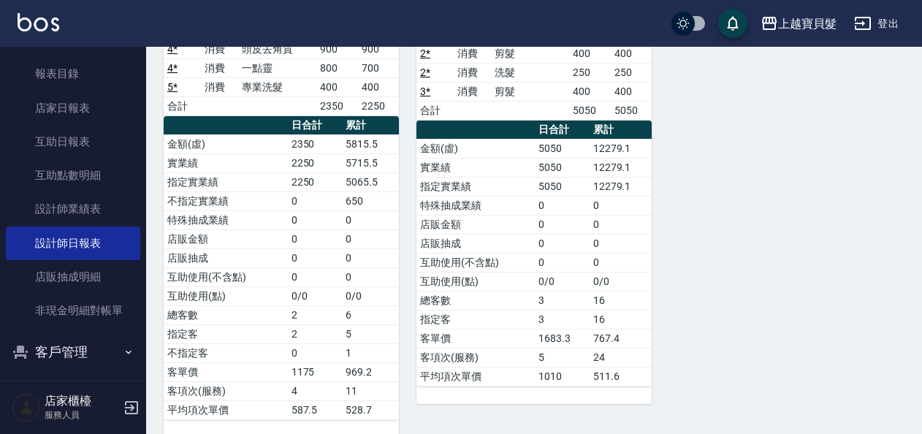
scroll to position [553, 0]
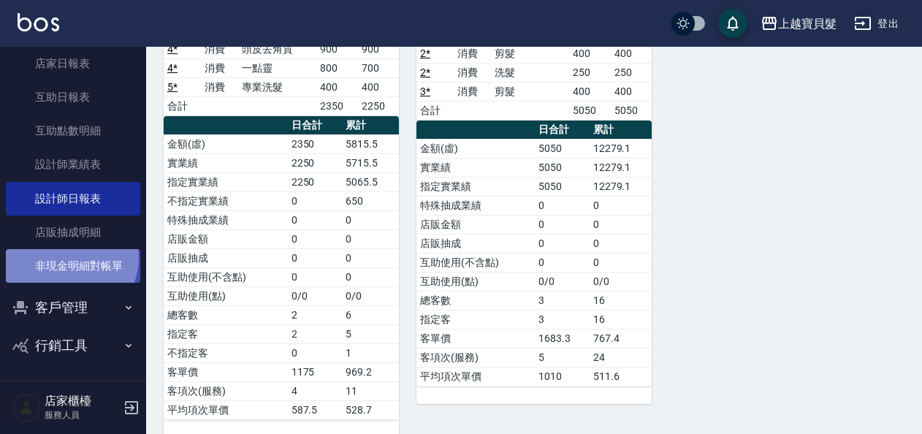
click at [61, 256] on link "非現金明細對帳單" at bounding box center [73, 266] width 134 height 34
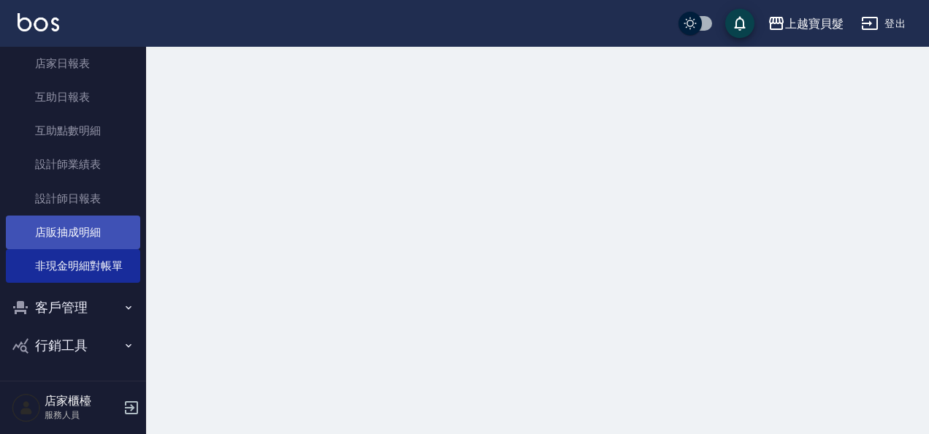
click at [66, 235] on link "店販抽成明細" at bounding box center [73, 232] width 134 height 34
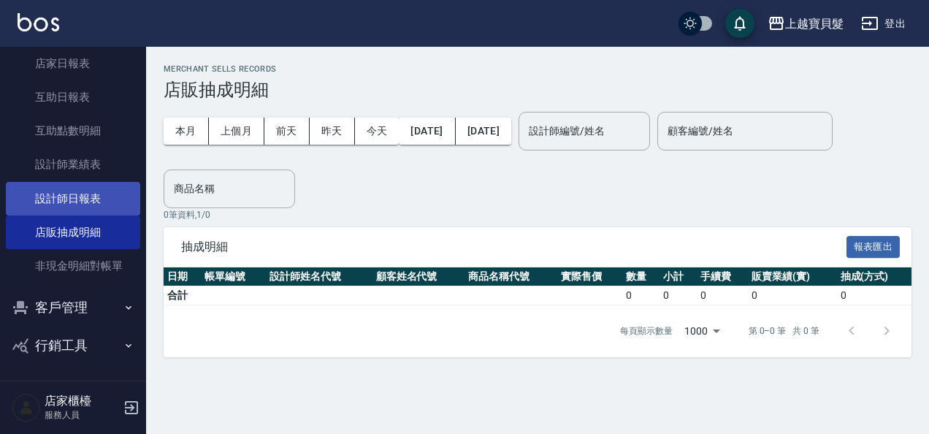
click at [88, 197] on link "設計師日報表" at bounding box center [73, 199] width 134 height 34
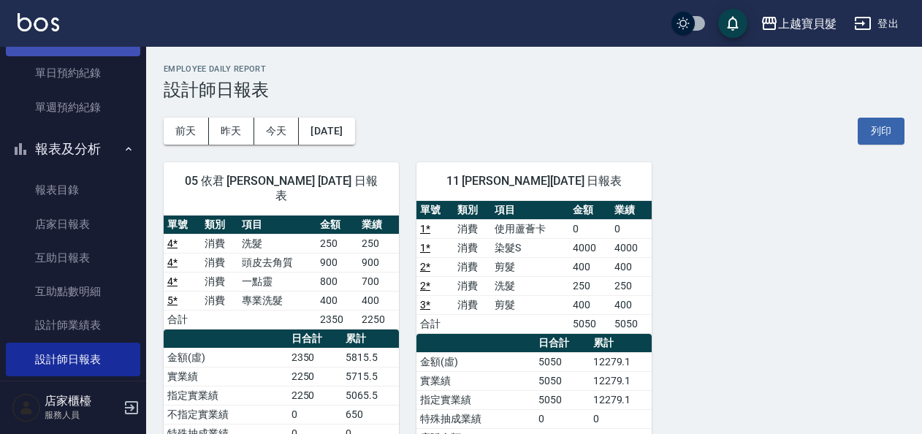
scroll to position [261, 0]
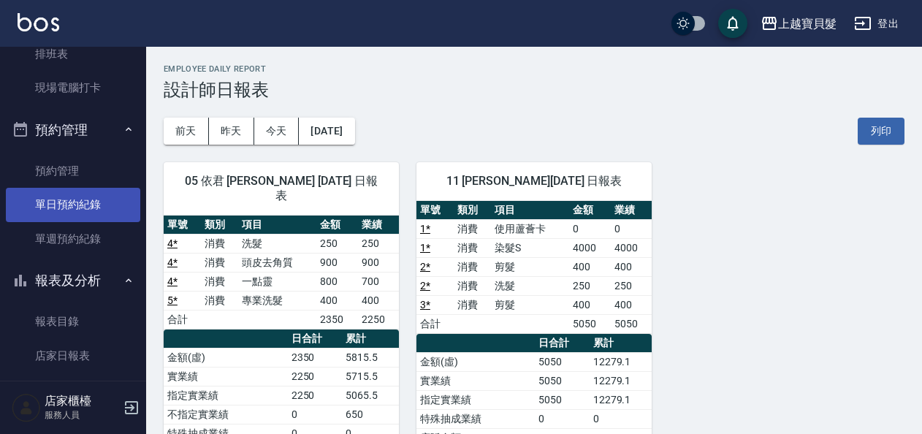
click at [118, 205] on link "單日預約紀錄" at bounding box center [73, 205] width 134 height 34
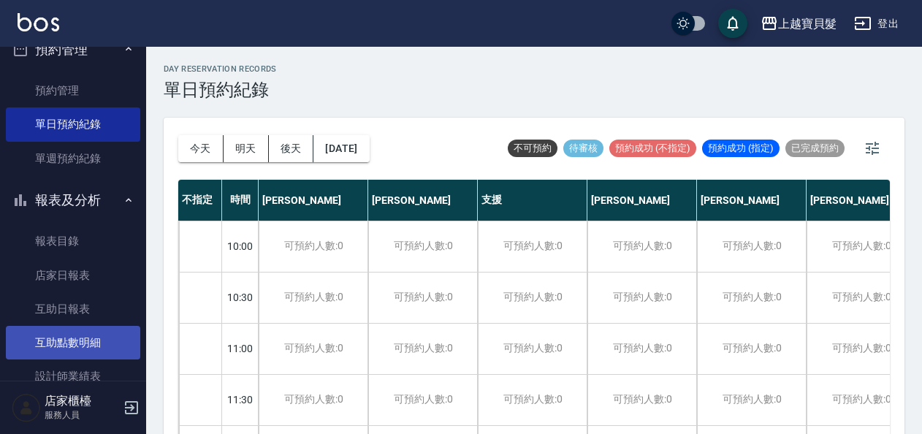
scroll to position [407, 0]
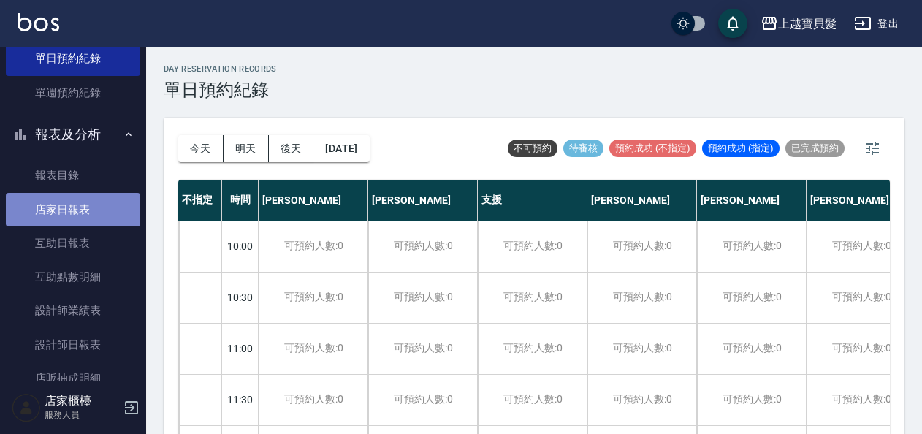
click at [86, 223] on link "店家日報表" at bounding box center [73, 210] width 134 height 34
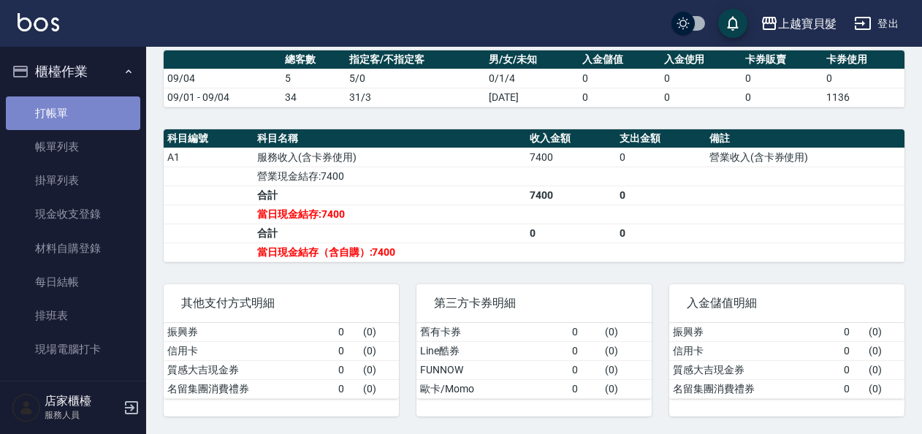
click at [93, 118] on link "打帳單" at bounding box center [73, 113] width 134 height 34
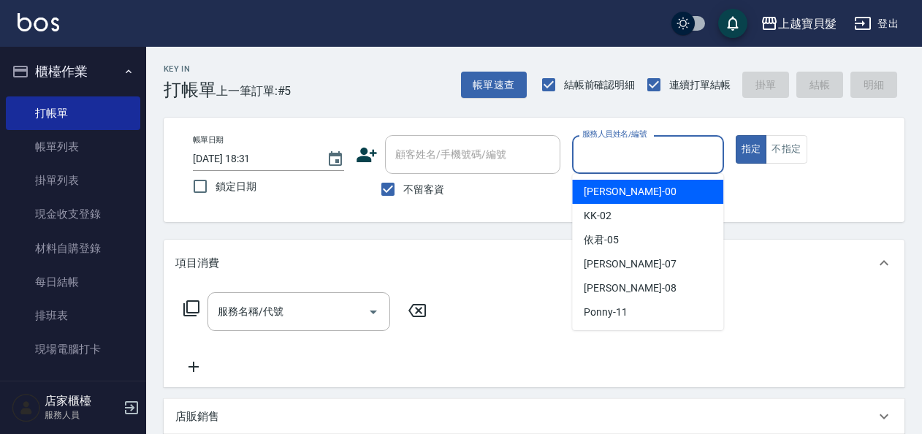
click at [646, 164] on input "服務人員姓名/編號" at bounding box center [647, 155] width 138 height 26
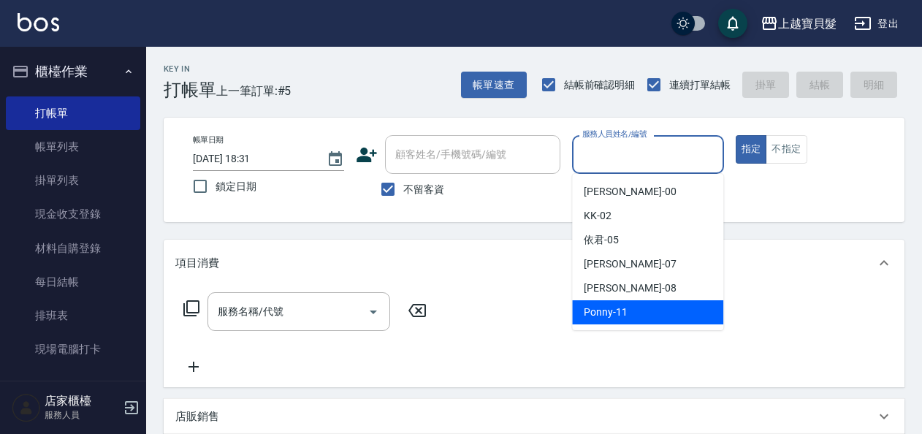
click at [613, 314] on span "Ponny -11" at bounding box center [605, 311] width 44 height 15
type input "Ponny-11"
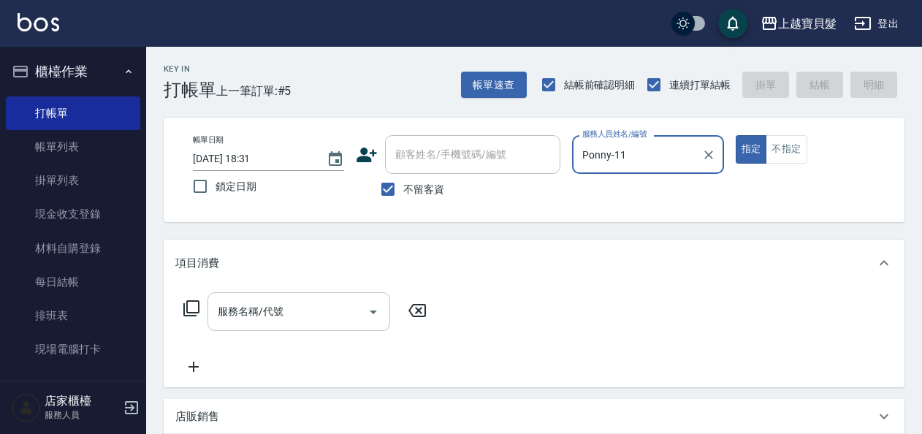
click at [249, 306] on input "服務名稱/代號" at bounding box center [288, 312] width 148 height 26
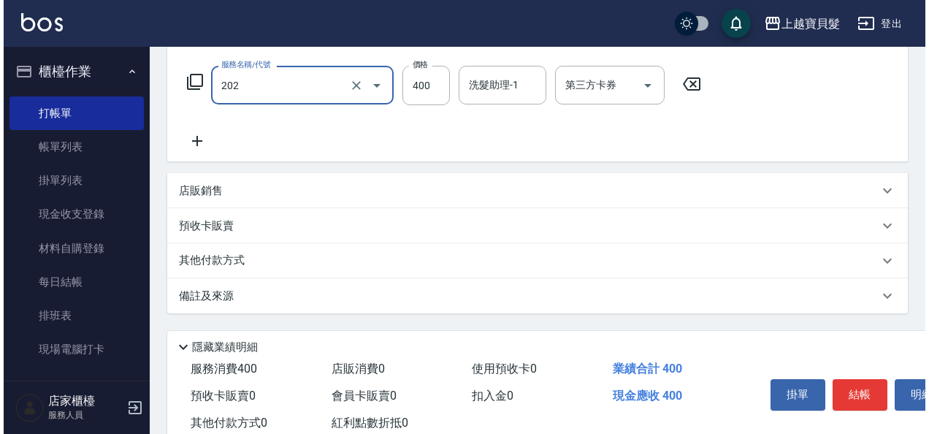
scroll to position [269, 0]
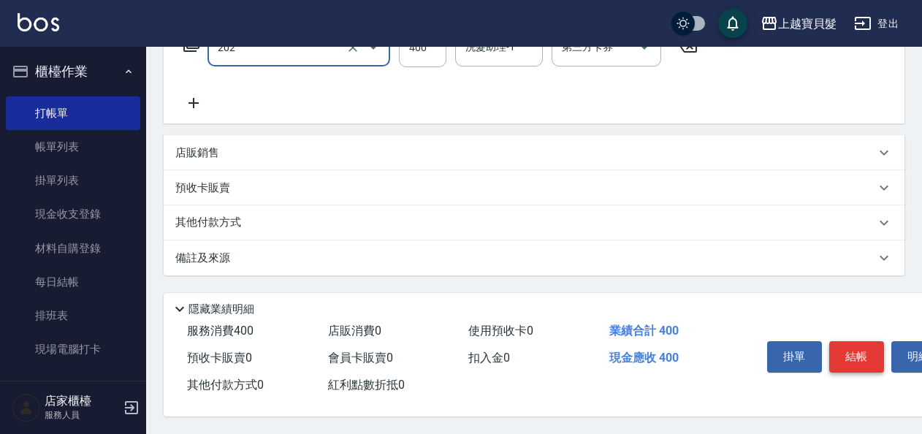
type input "剪髮(202)"
click at [851, 350] on button "結帳" at bounding box center [856, 356] width 55 height 31
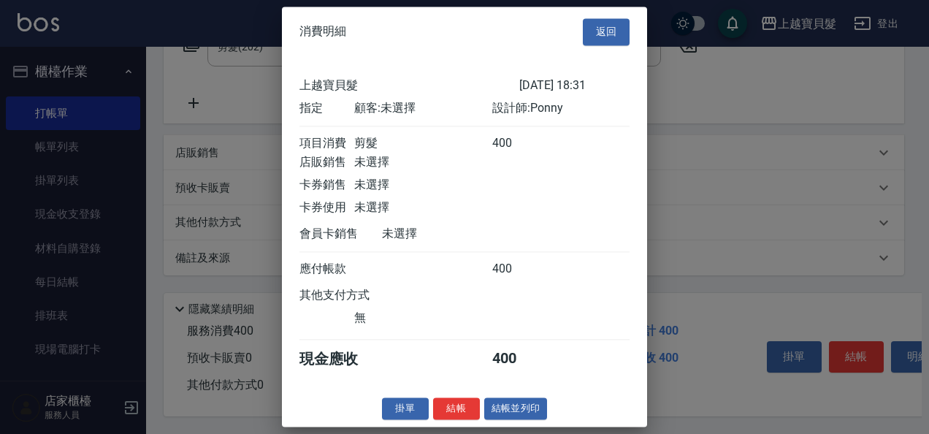
scroll to position [4, 0]
click at [517, 406] on button "結帳並列印" at bounding box center [516, 408] width 64 height 23
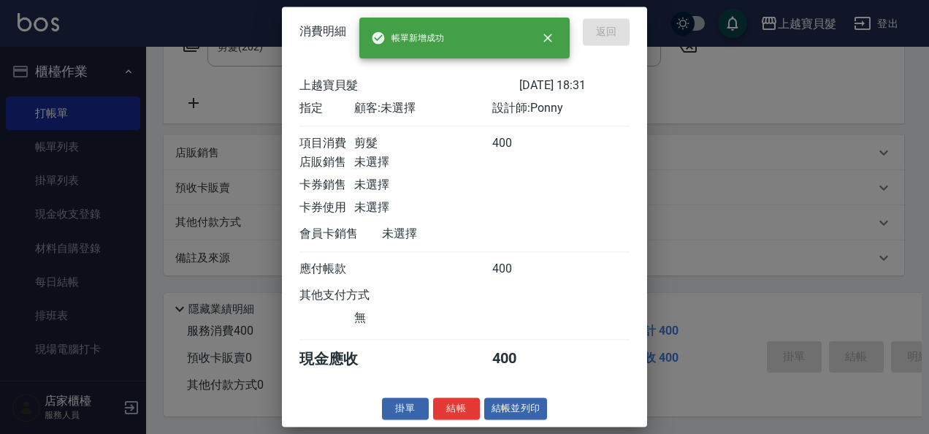
type input "[DATE] 18:46"
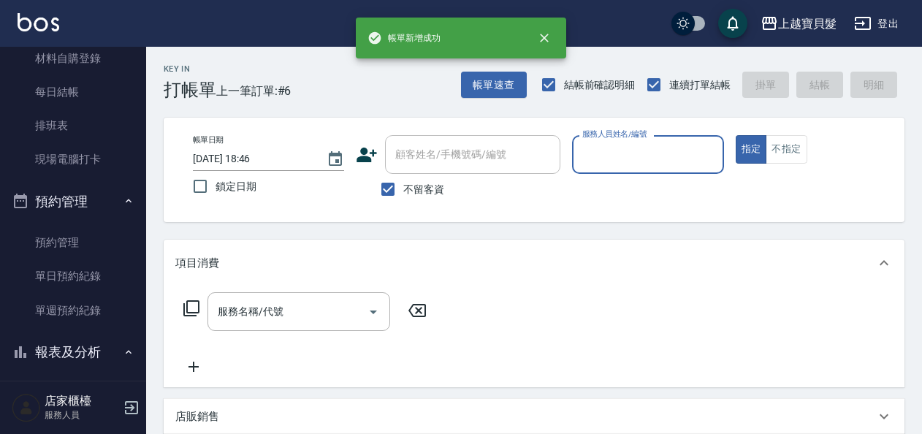
scroll to position [438, 0]
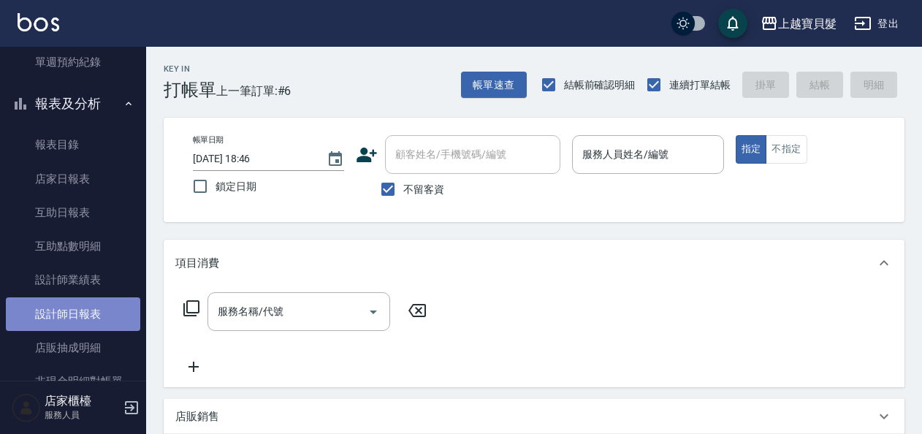
click at [81, 318] on link "設計師日報表" at bounding box center [73, 314] width 134 height 34
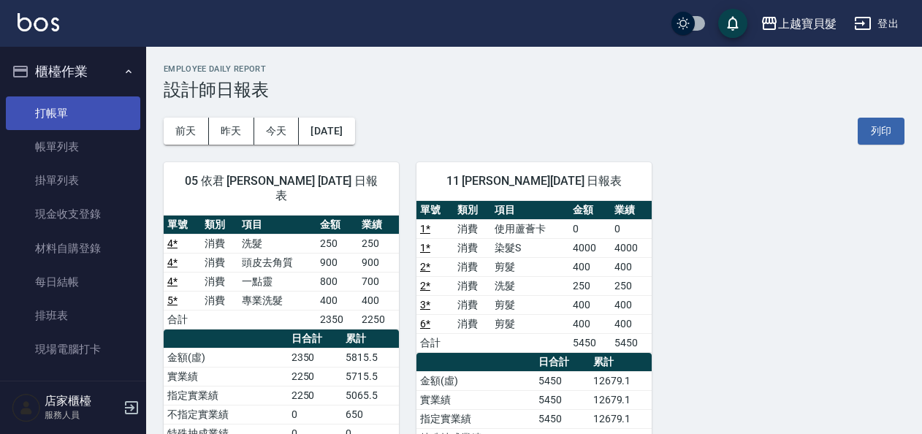
click at [91, 101] on link "打帳單" at bounding box center [73, 113] width 134 height 34
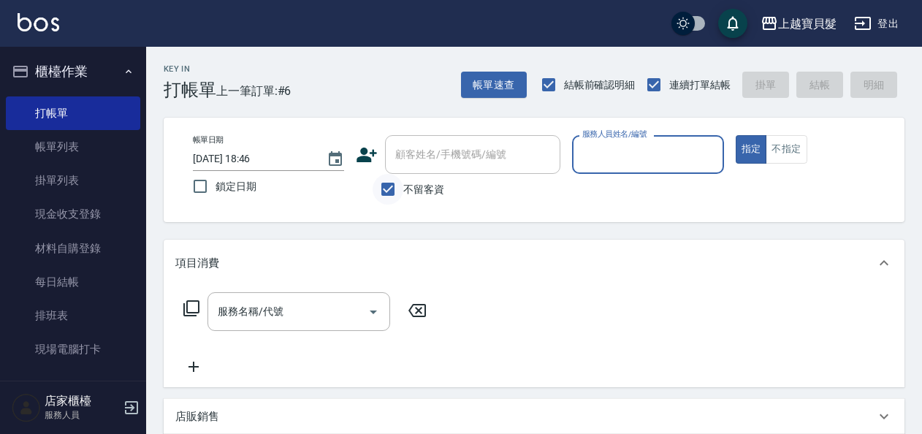
click at [388, 183] on input "不留客資" at bounding box center [387, 189] width 31 height 31
checkbox input "false"
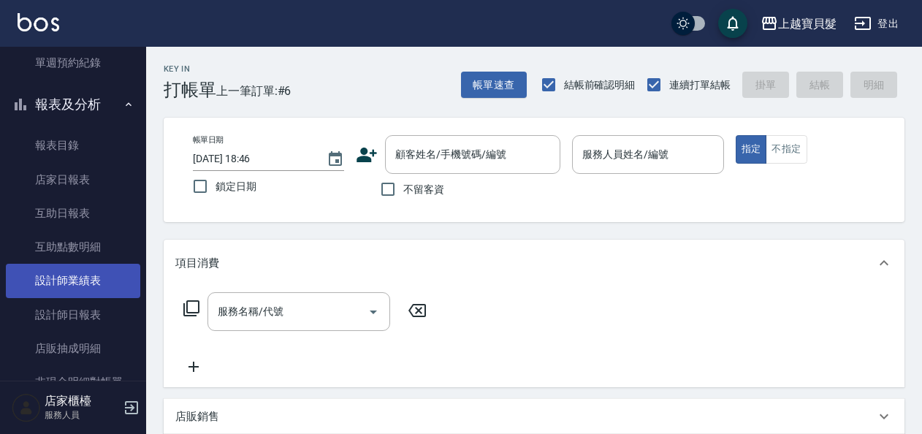
scroll to position [438, 0]
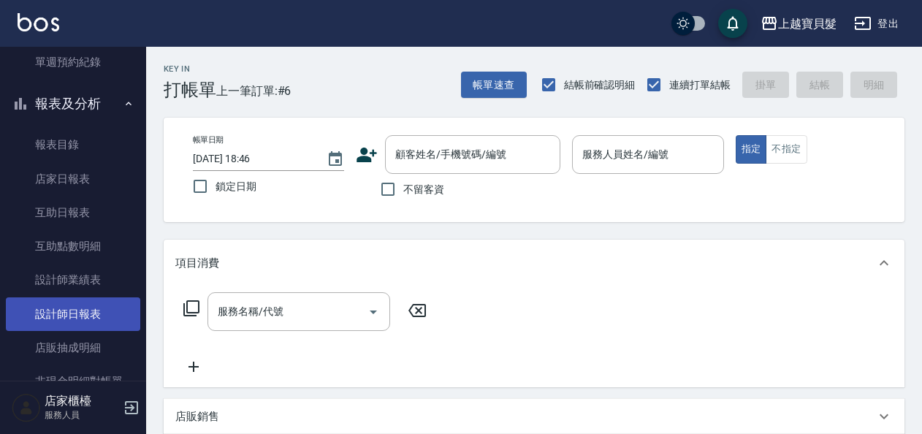
click at [81, 311] on link "設計師日報表" at bounding box center [73, 314] width 134 height 34
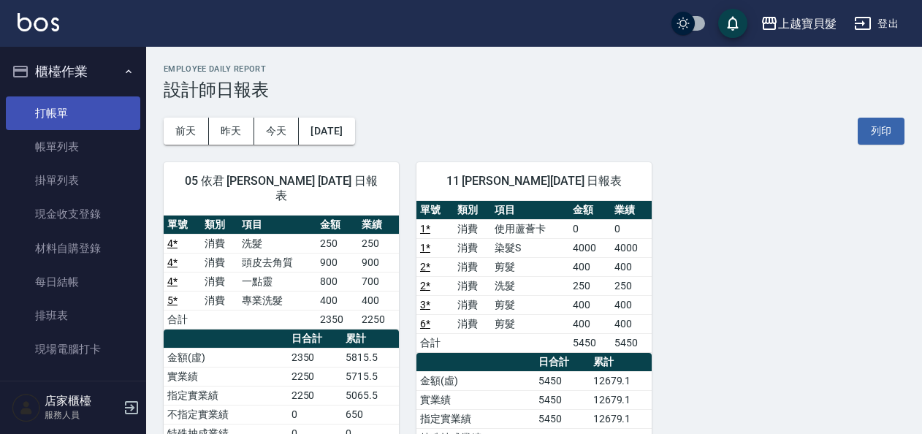
click at [82, 102] on link "打帳單" at bounding box center [73, 113] width 134 height 34
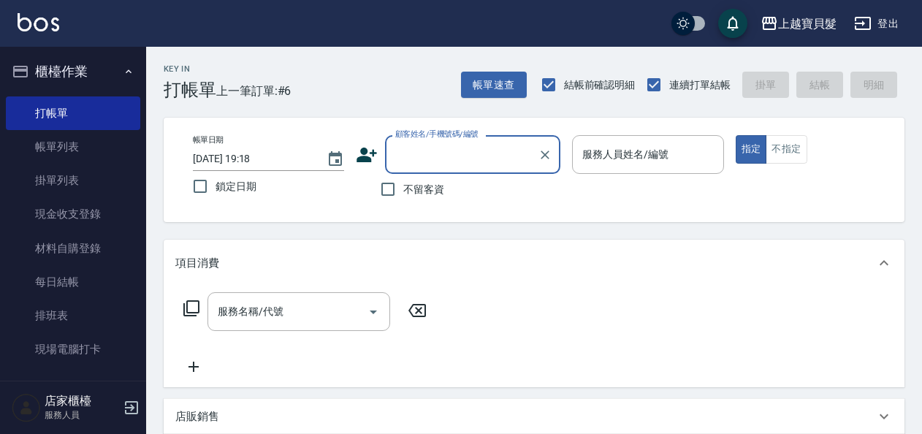
click at [419, 156] on input "顧客姓名/手機號碼/編號" at bounding box center [461, 155] width 140 height 26
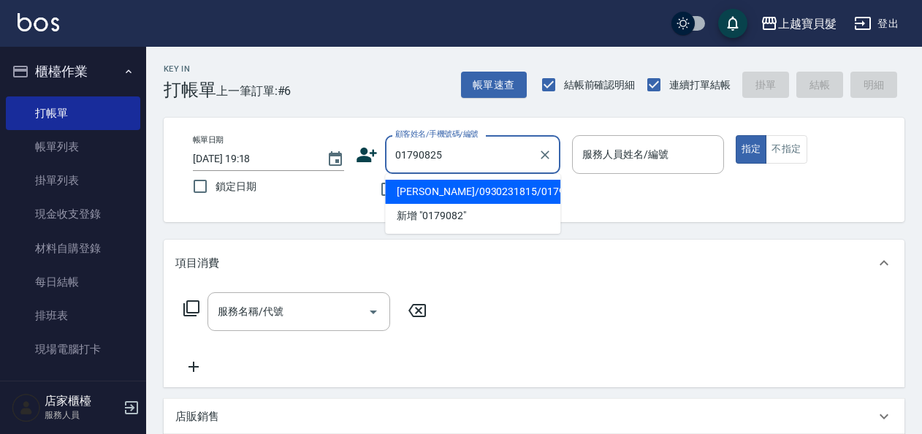
type input "[PERSON_NAME]/0930231815/01790825"
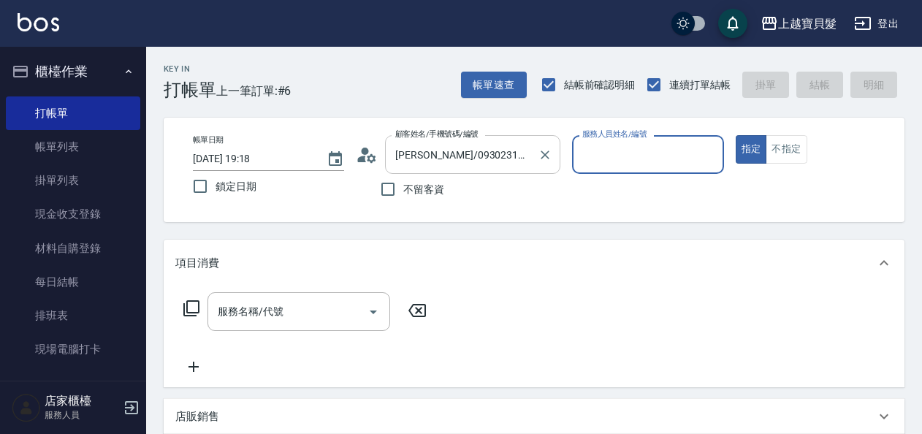
type input "Ponny-11"
click at [195, 309] on icon at bounding box center [192, 308] width 18 height 18
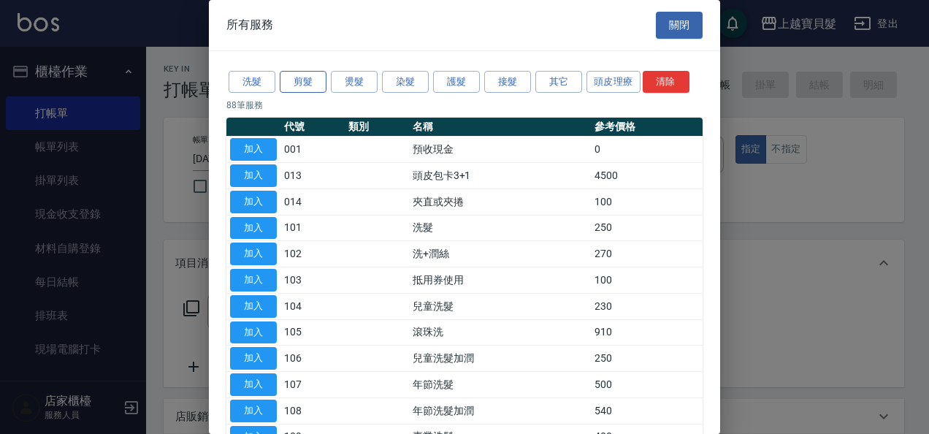
click at [321, 83] on button "剪髮" at bounding box center [303, 82] width 47 height 23
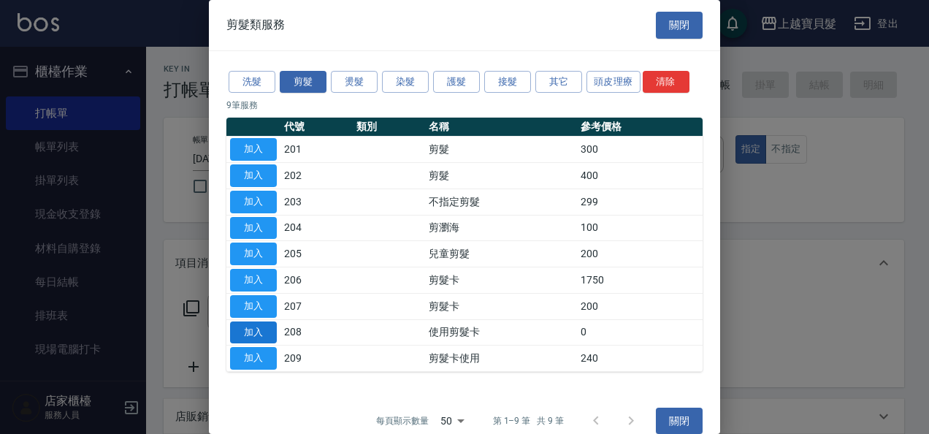
click at [240, 329] on button "加入" at bounding box center [253, 332] width 47 height 23
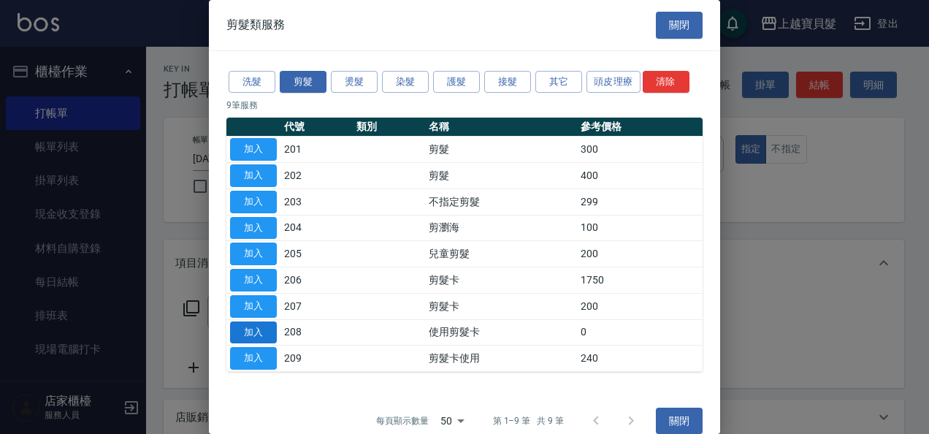
type input "使用剪髮卡(208)"
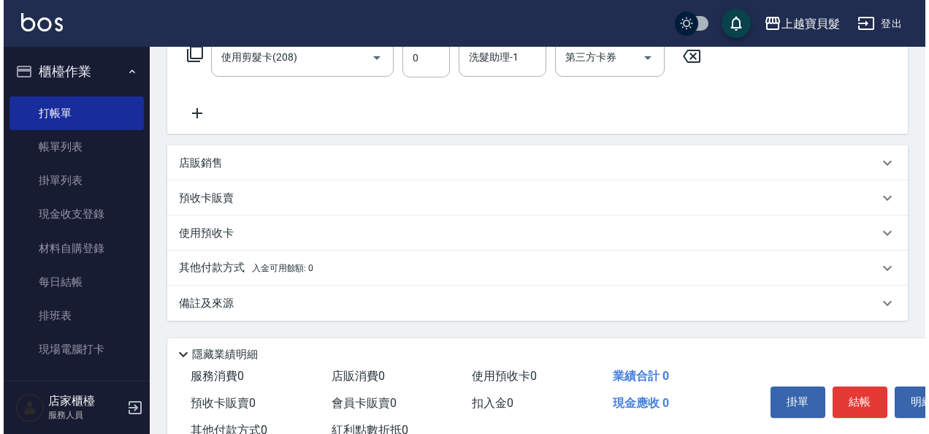
scroll to position [304, 0]
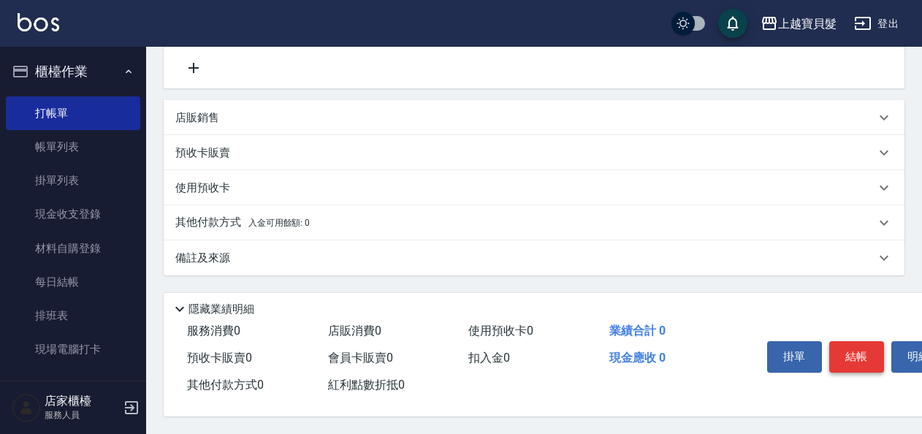
click at [846, 358] on button "結帳" at bounding box center [856, 356] width 55 height 31
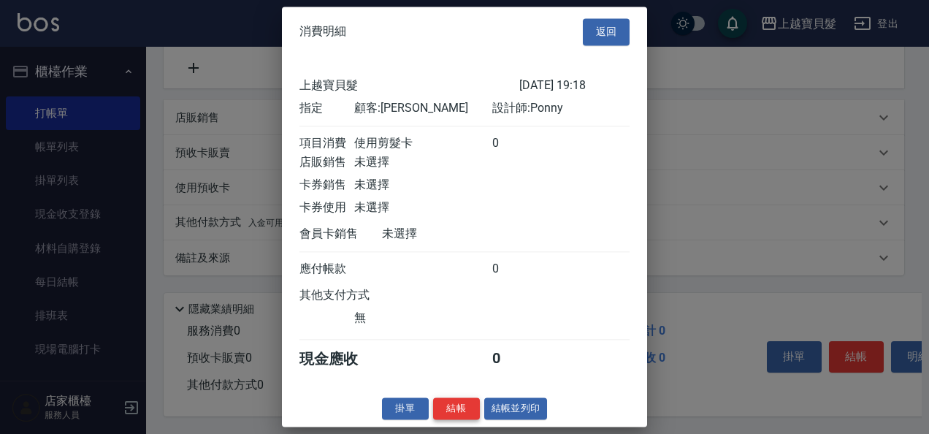
scroll to position [4, 0]
click at [507, 409] on button "結帳並列印" at bounding box center [516, 408] width 64 height 23
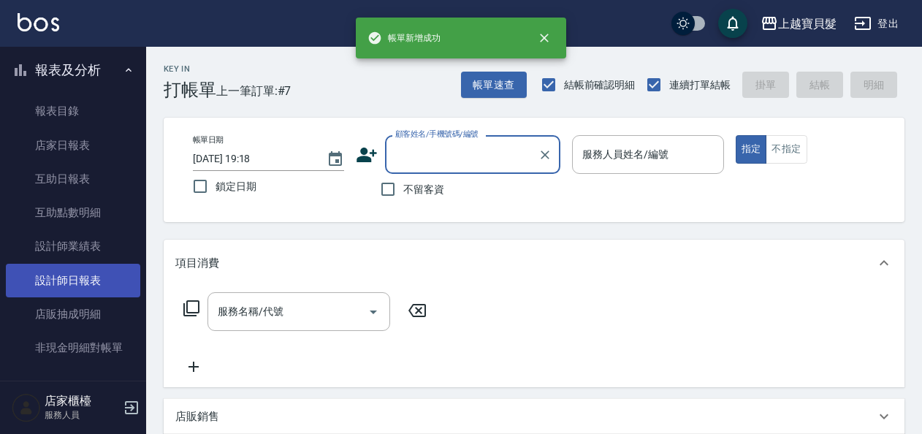
scroll to position [511, 0]
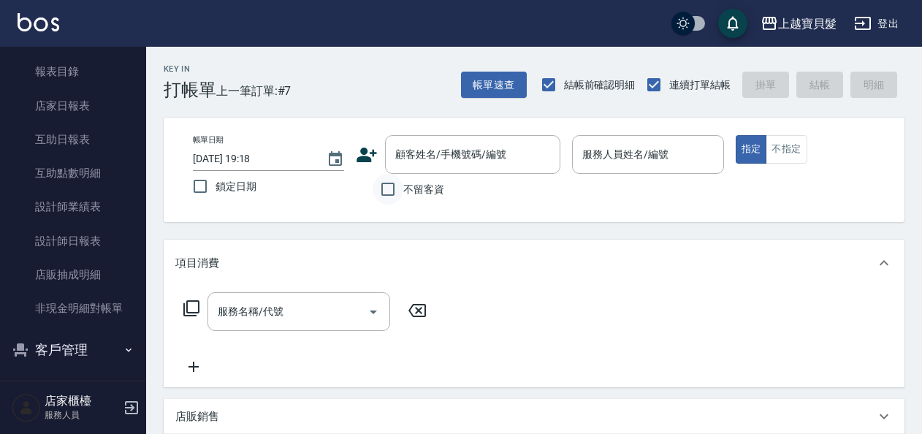
click at [399, 191] on input "不留客資" at bounding box center [387, 189] width 31 height 31
checkbox input "true"
